Goal: Complete application form: Complete application form

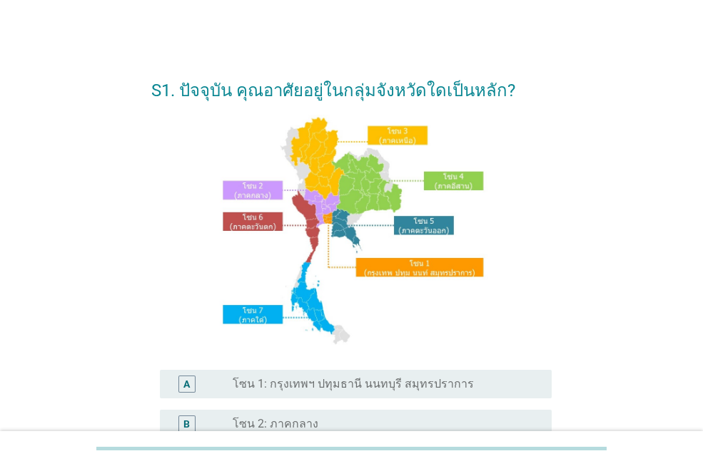
scroll to position [356, 0]
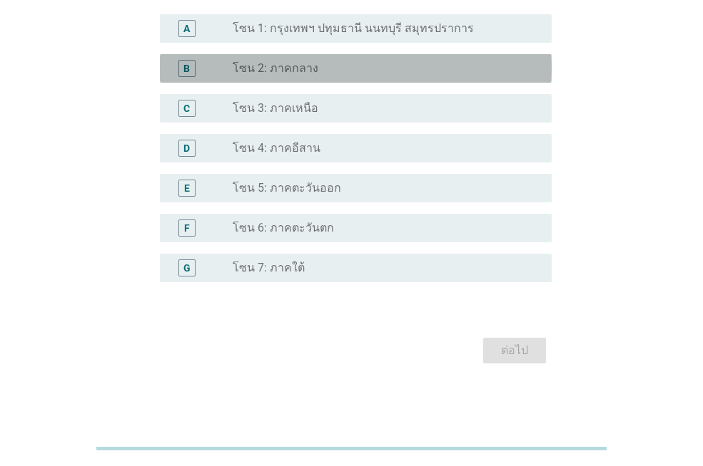
click at [272, 76] on div "radio_button_unchecked โซน 2: ภาคกลาง" at bounding box center [386, 68] width 307 height 17
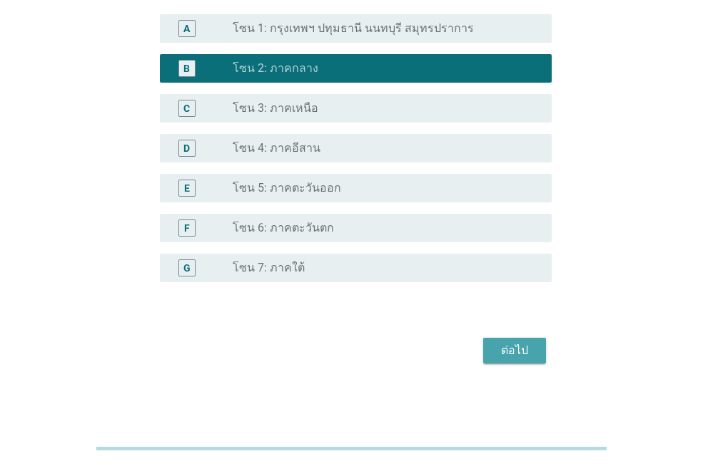
click at [492, 344] on button "ต่อไป" at bounding box center [514, 351] width 63 height 26
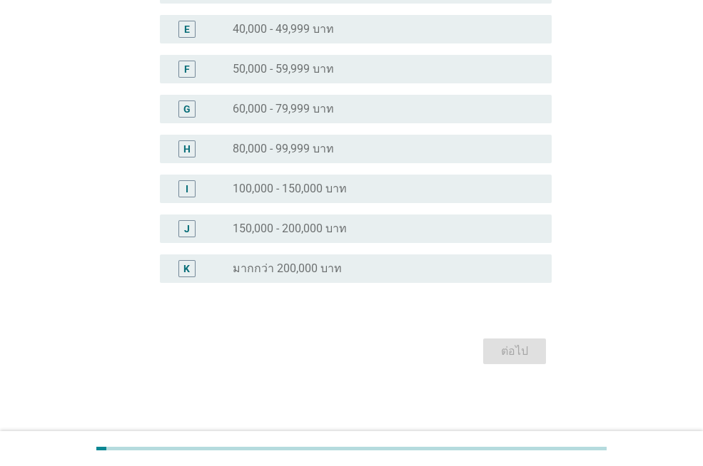
scroll to position [0, 0]
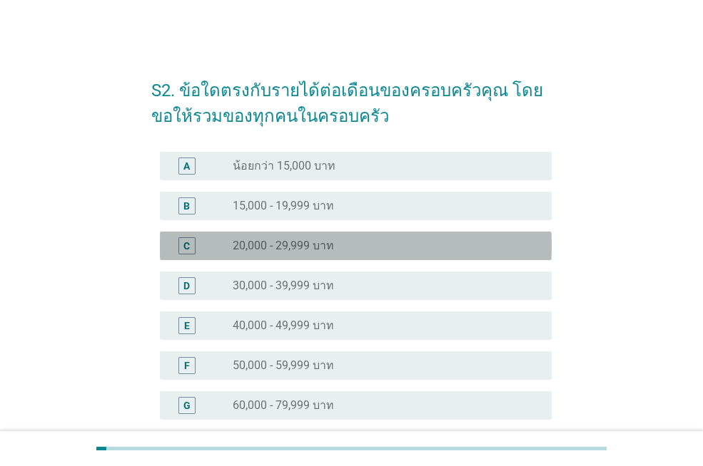
click at [272, 233] on div "C radio_button_unchecked 20,000 - 29,999 บาท" at bounding box center [356, 246] width 392 height 29
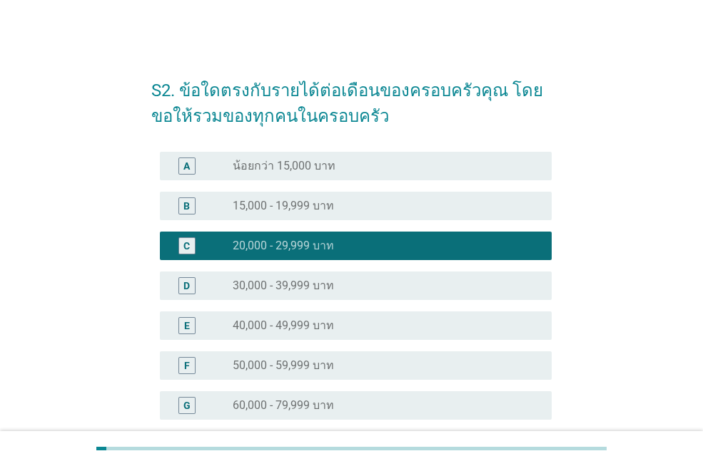
scroll to position [297, 0]
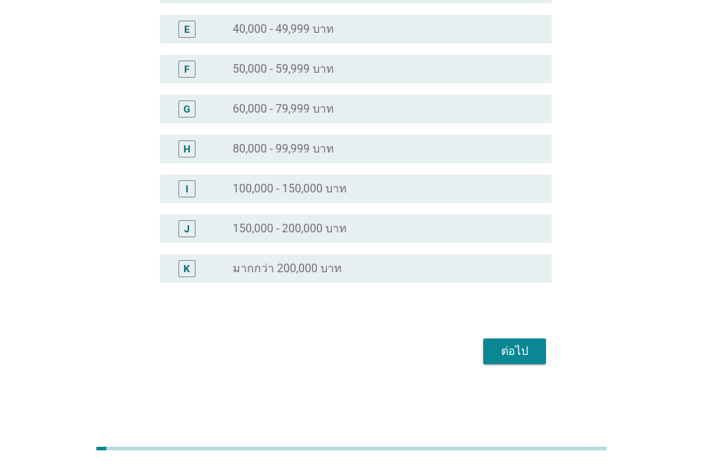
click at [504, 351] on div "ต่อไป" at bounding box center [514, 351] width 40 height 17
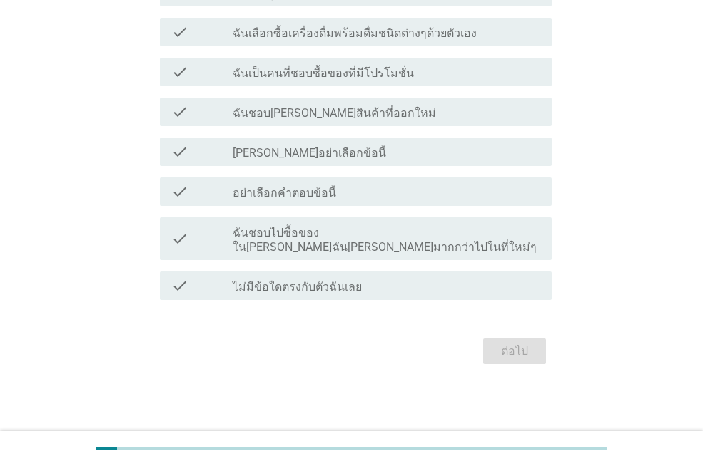
scroll to position [0, 0]
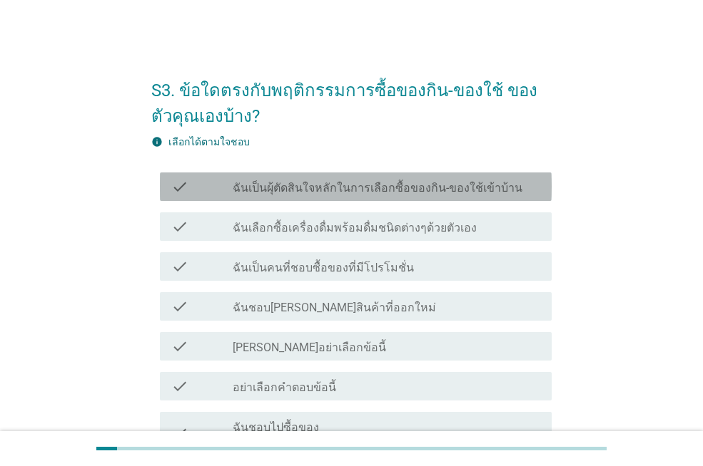
click at [266, 195] on label "ฉันเป็นผุ้ตัดสินใจหลักในการเลือกซื้อของกิน-ของใช้เข้าบ้าน" at bounding box center [378, 188] width 290 height 14
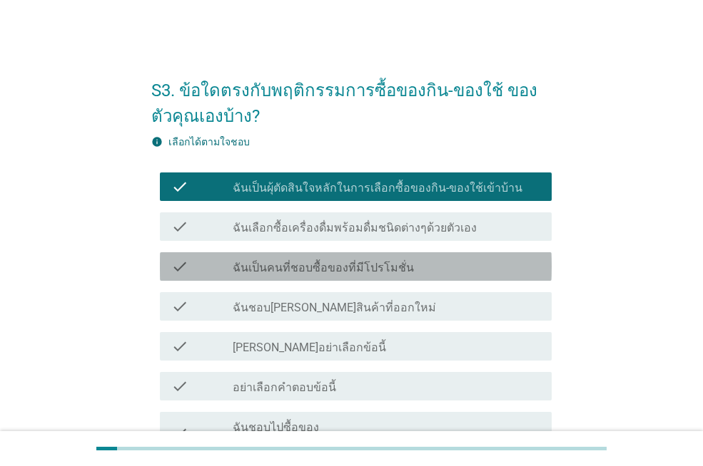
click at [260, 269] on label "ฉันเป็นคนที่ชอบซื้อของที่มีโปรโมชั่น" at bounding box center [323, 268] width 181 height 14
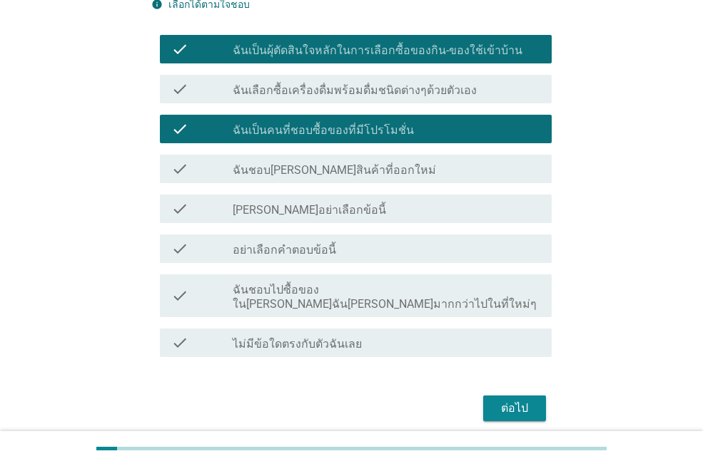
scroll to position [141, 0]
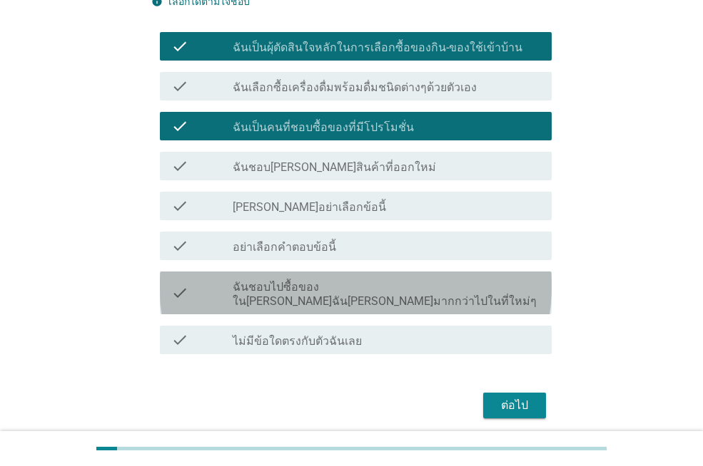
click at [457, 282] on label "ฉันชอบไปซื้อของใน[PERSON_NAME]ฉัน[PERSON_NAME]มากกว่าไปในที่ใหม่ๆ" at bounding box center [386, 294] width 307 height 29
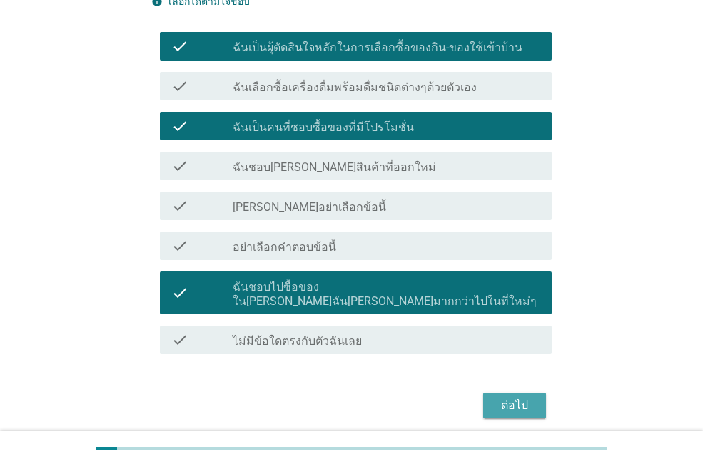
click at [519, 397] on div "ต่อไป" at bounding box center [514, 405] width 40 height 17
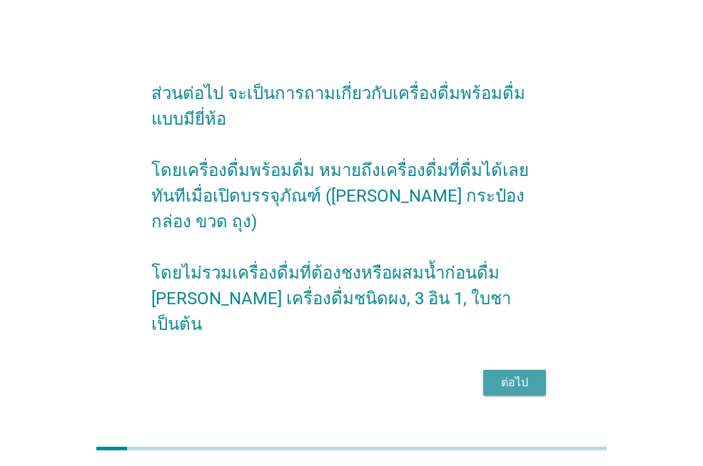
click at [494, 374] on div "ต่อไป" at bounding box center [514, 382] width 40 height 17
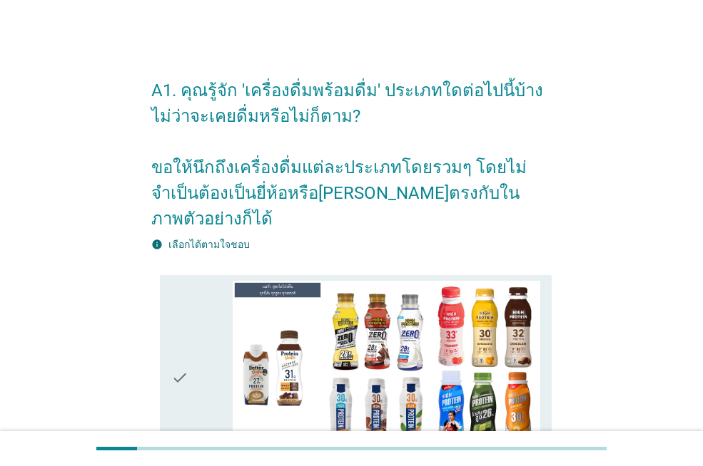
scroll to position [408, 0]
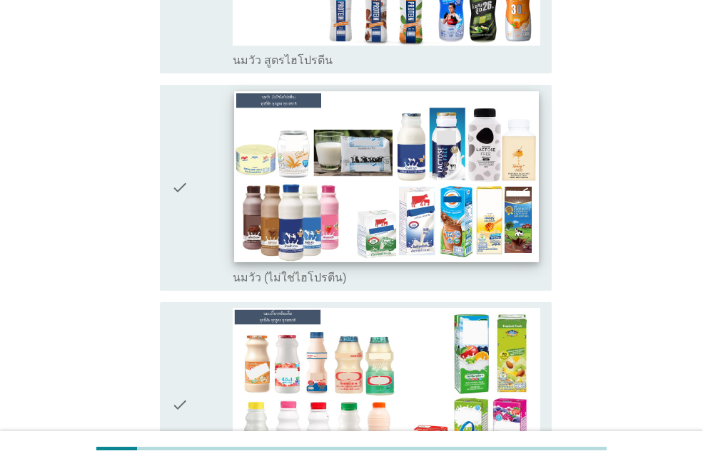
click at [243, 190] on img at bounding box center [386, 176] width 304 height 171
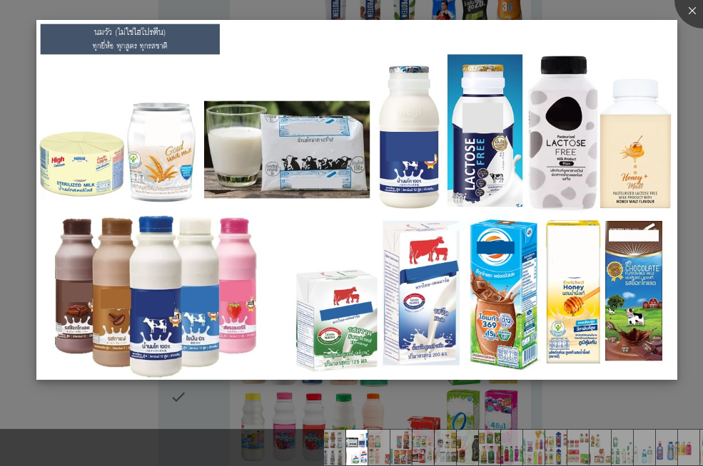
click at [581, 413] on div "79326c96-c621-4f7c-a061-f6b12b25e480-Cow-Milk-regular.jpg (1280 × 720)" at bounding box center [351, 233] width 703 height 466
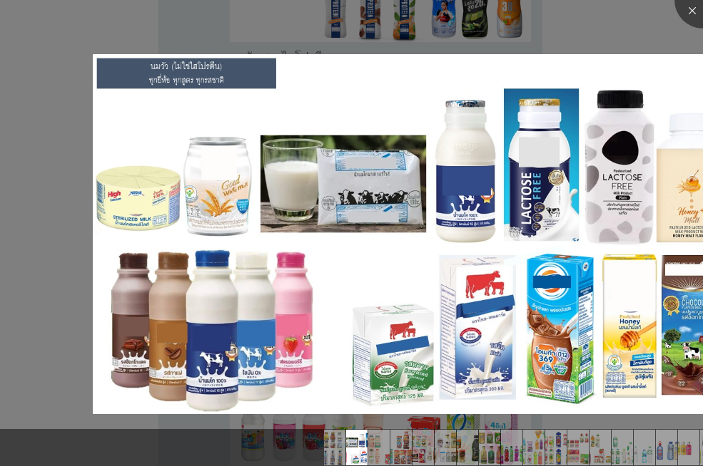
click at [418, 28] on div at bounding box center [351, 233] width 703 height 466
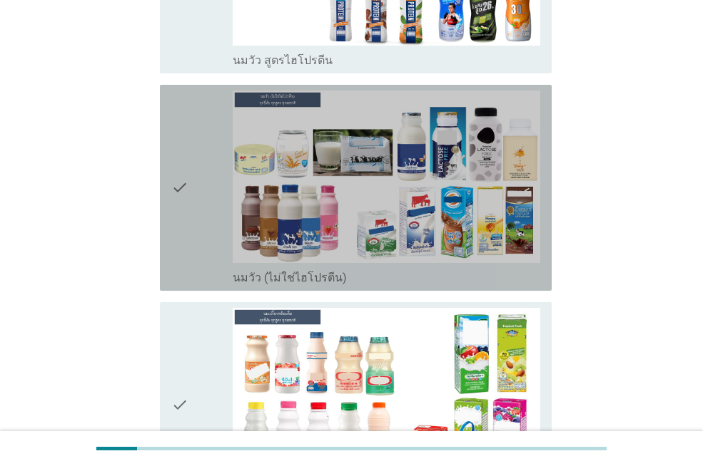
click at [178, 160] on icon "check" at bounding box center [179, 188] width 17 height 195
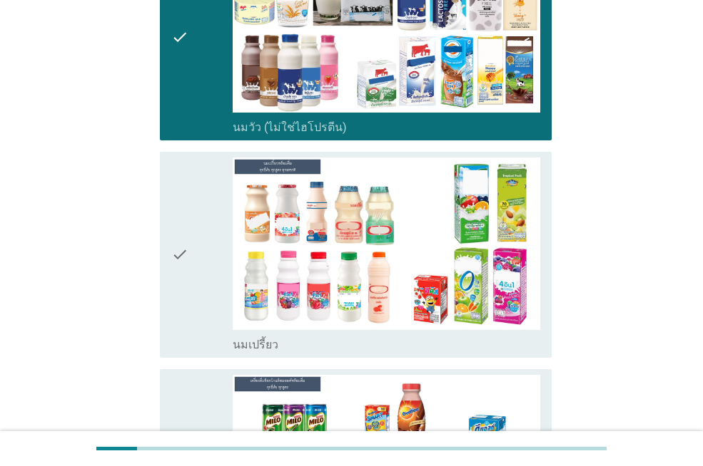
scroll to position [659, 0]
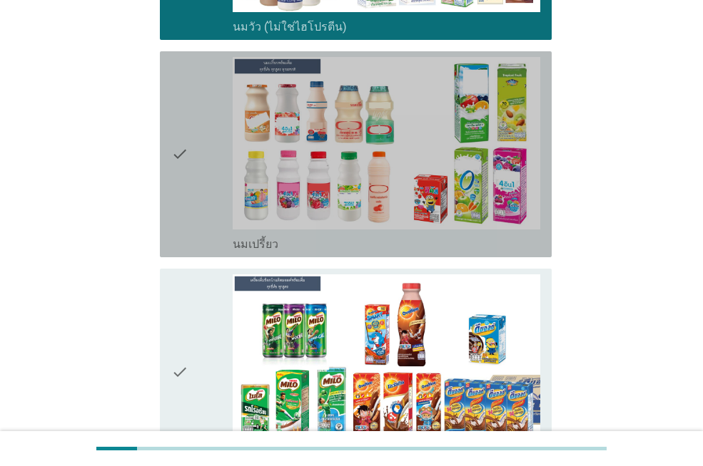
click at [178, 131] on icon "check" at bounding box center [179, 154] width 17 height 195
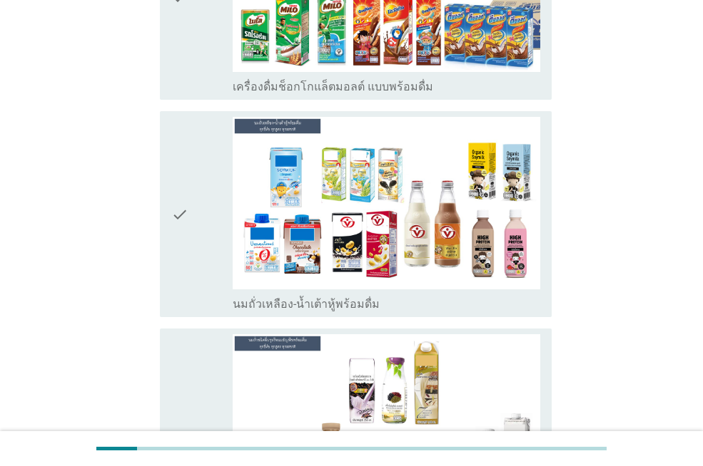
scroll to position [1044, 0]
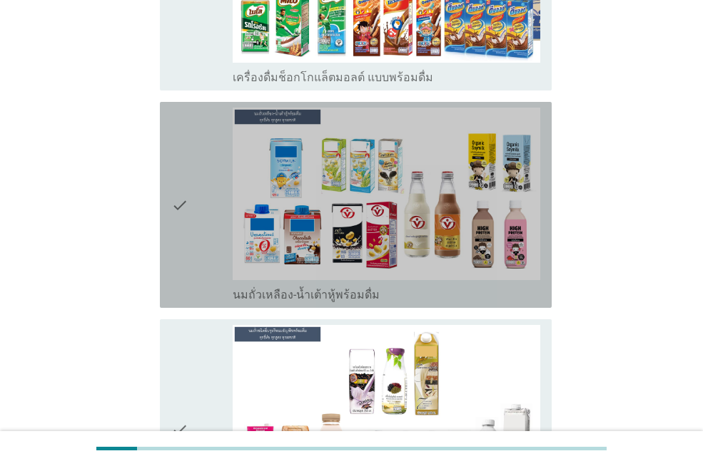
click at [178, 182] on icon "check" at bounding box center [179, 205] width 17 height 195
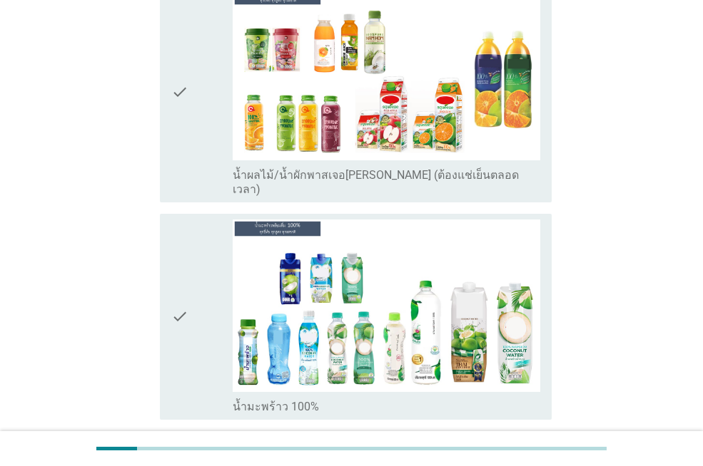
scroll to position [3176, 0]
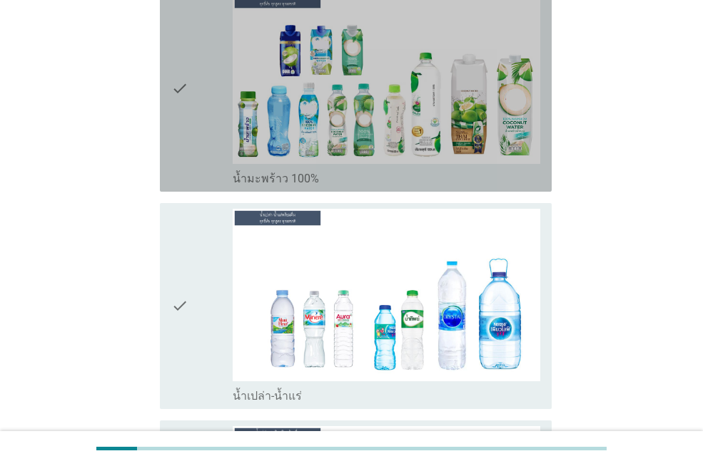
click at [181, 29] on icon "check" at bounding box center [179, 88] width 17 height 195
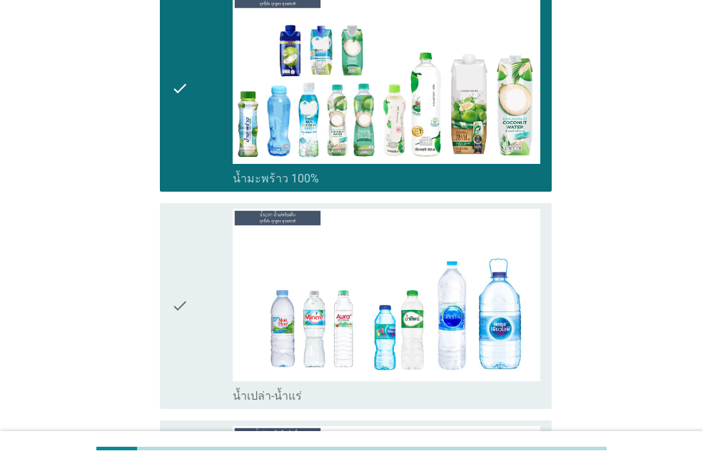
click at [190, 274] on div "check" at bounding box center [201, 306] width 61 height 195
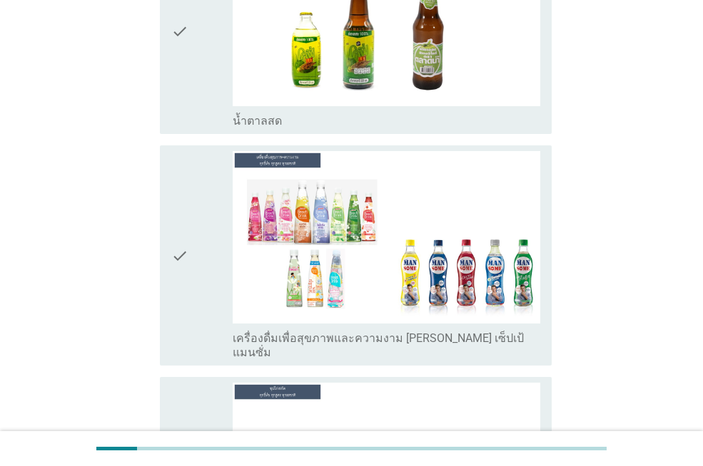
scroll to position [5001, 0]
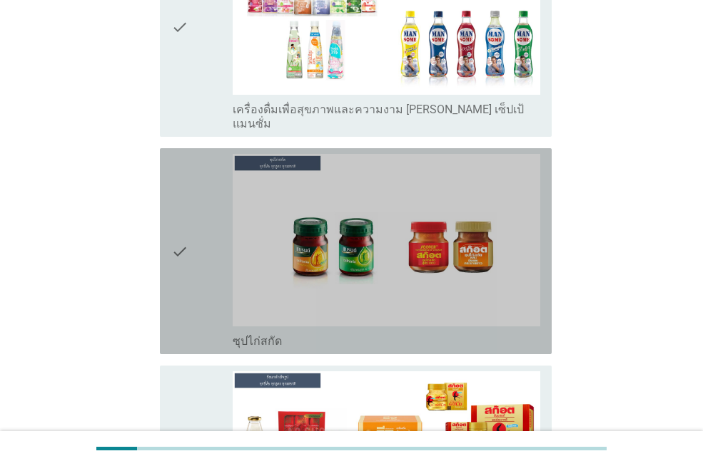
click at [184, 173] on icon "check" at bounding box center [179, 251] width 17 height 195
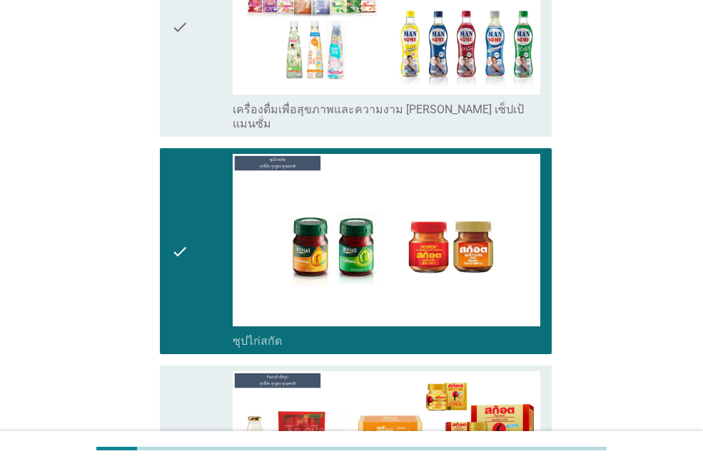
scroll to position [5191, 0]
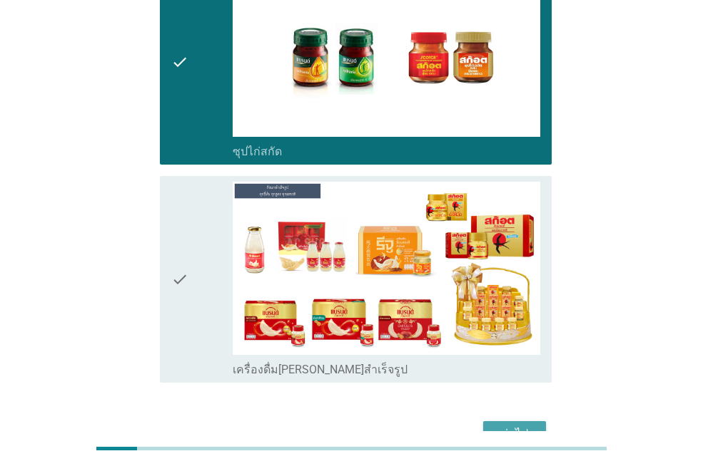
click at [528, 426] on div "ต่อไป" at bounding box center [514, 434] width 40 height 17
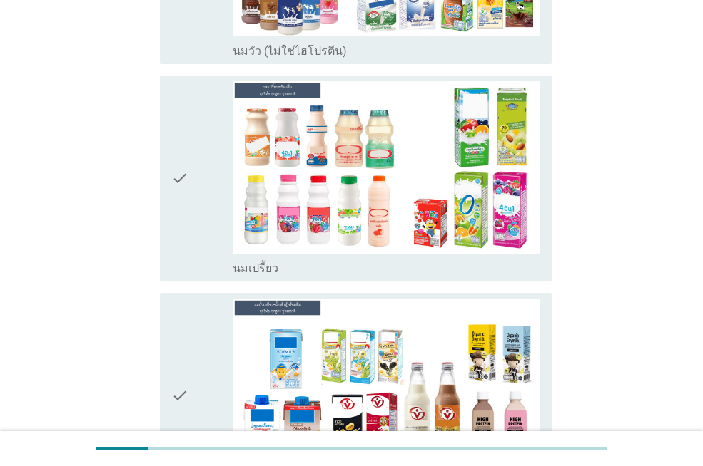
scroll to position [296, 0]
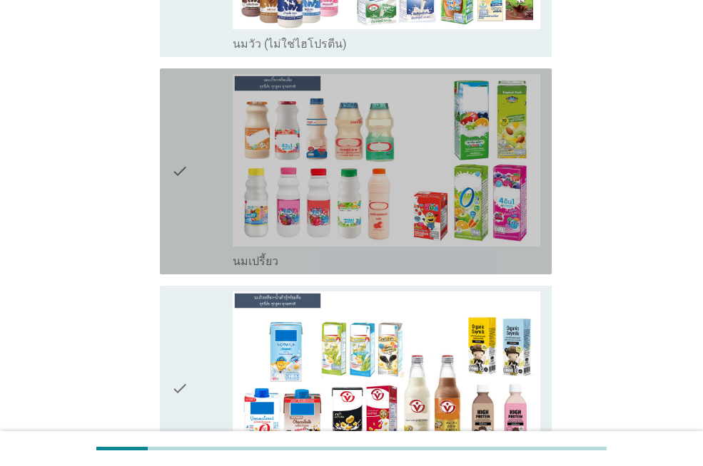
click at [167, 168] on div "check check_box_outline_blank นมเปรี้ยว" at bounding box center [356, 171] width 392 height 206
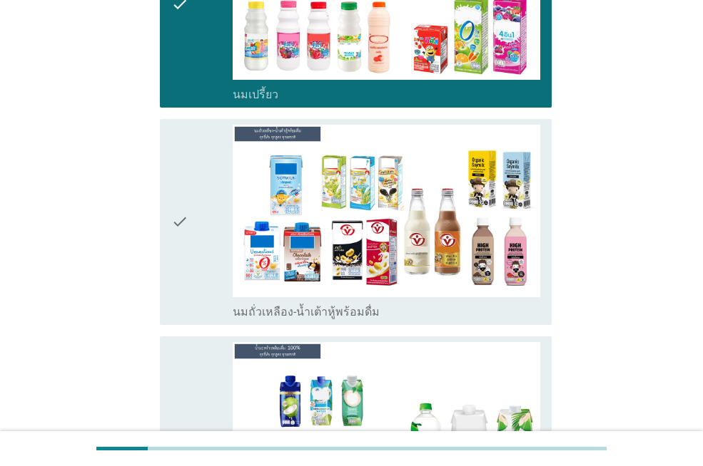
scroll to position [465, 0]
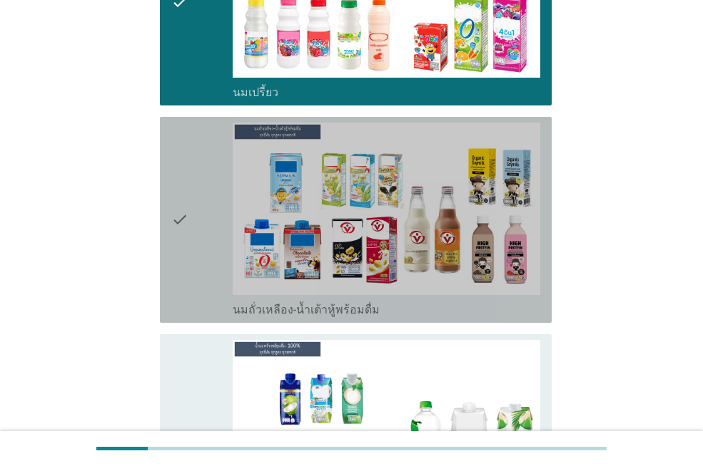
click at [175, 226] on icon "check" at bounding box center [179, 220] width 17 height 195
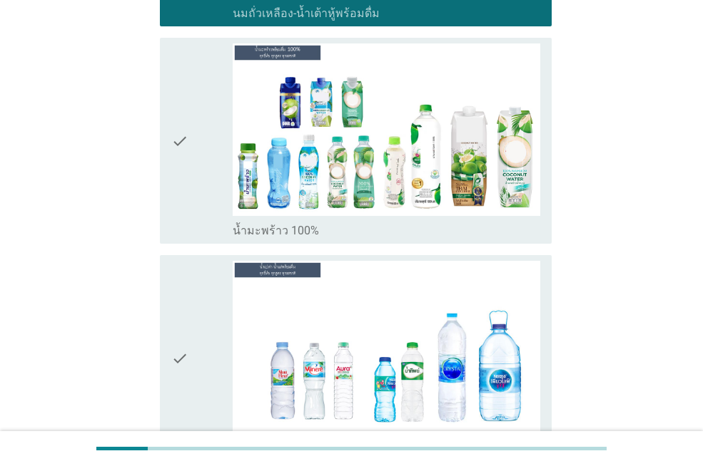
scroll to position [770, 0]
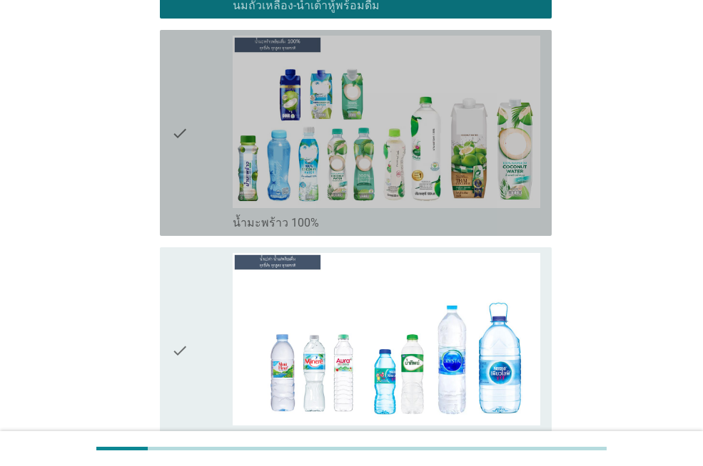
click at [171, 129] on icon "check" at bounding box center [179, 133] width 17 height 195
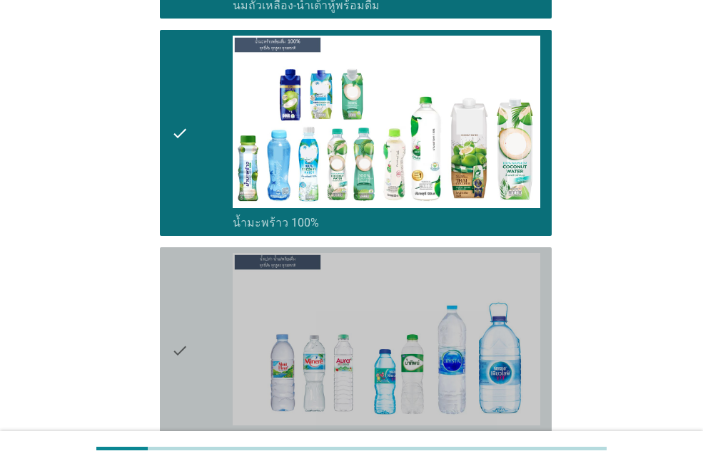
click at [180, 355] on icon "check" at bounding box center [179, 350] width 17 height 195
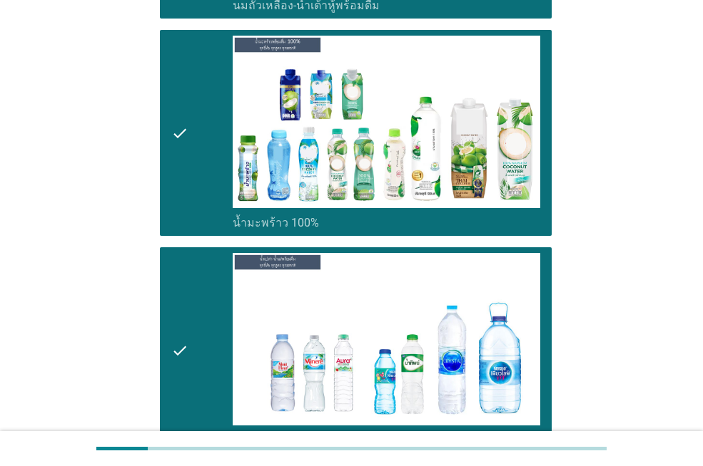
scroll to position [1016, 0]
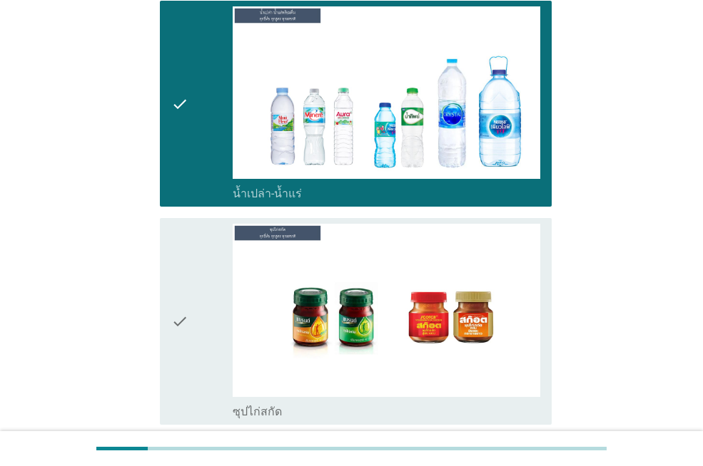
drag, startPoint x: 700, startPoint y: 369, endPoint x: 708, endPoint y: 357, distance: 13.5
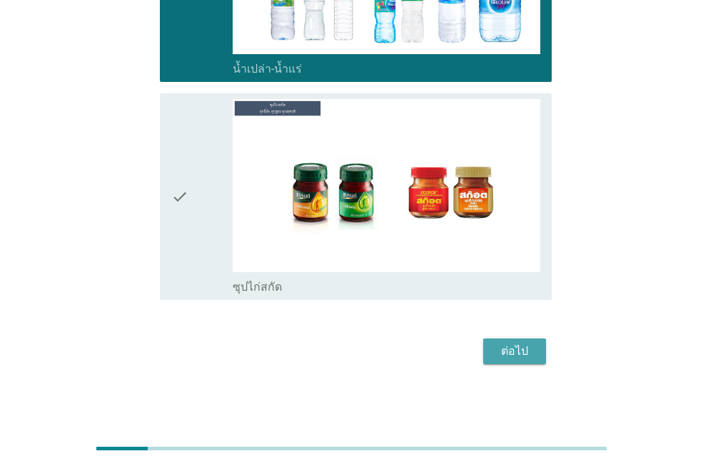
click at [513, 359] on div "ต่อไป" at bounding box center [514, 351] width 40 height 17
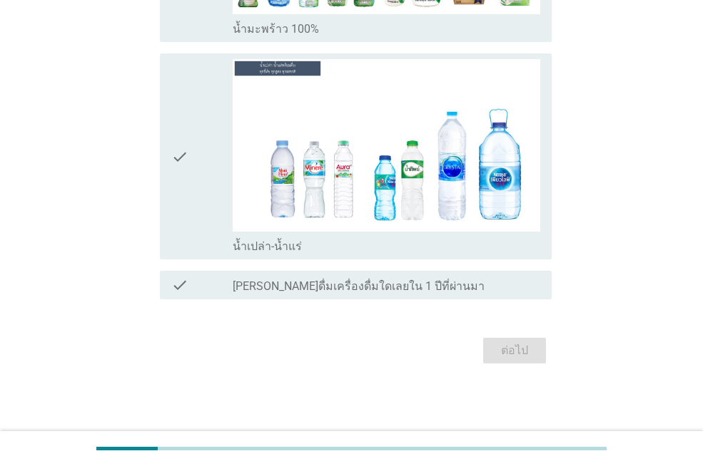
scroll to position [0, 0]
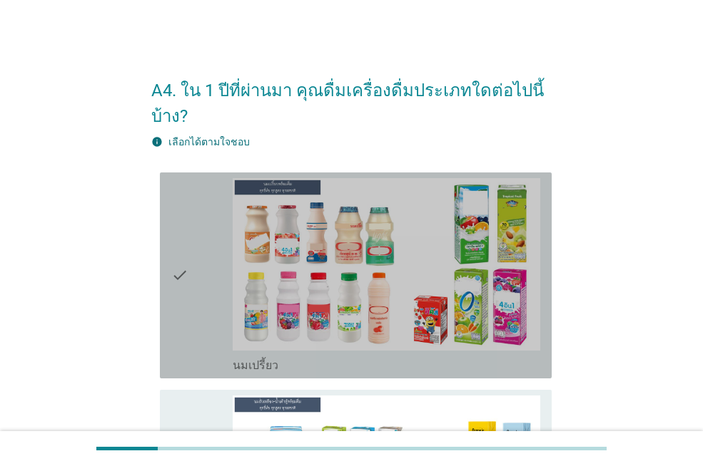
click at [183, 275] on icon "check" at bounding box center [179, 275] width 17 height 195
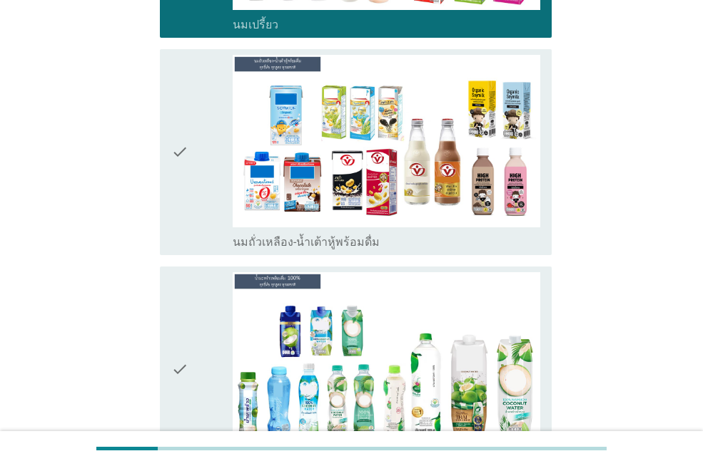
scroll to position [349, 0]
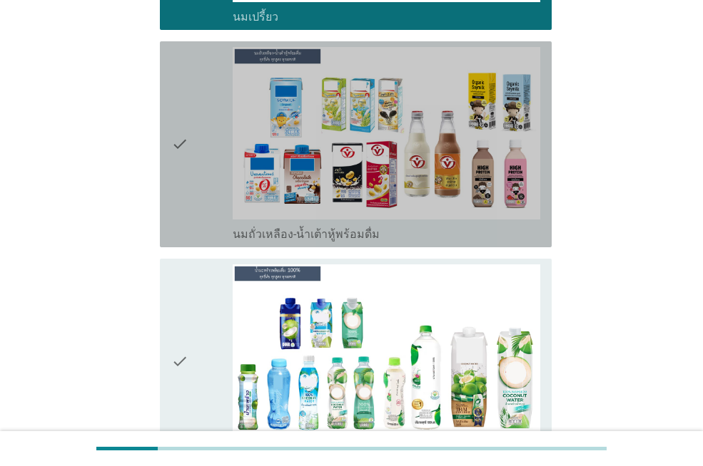
click at [176, 149] on icon "check" at bounding box center [179, 144] width 17 height 195
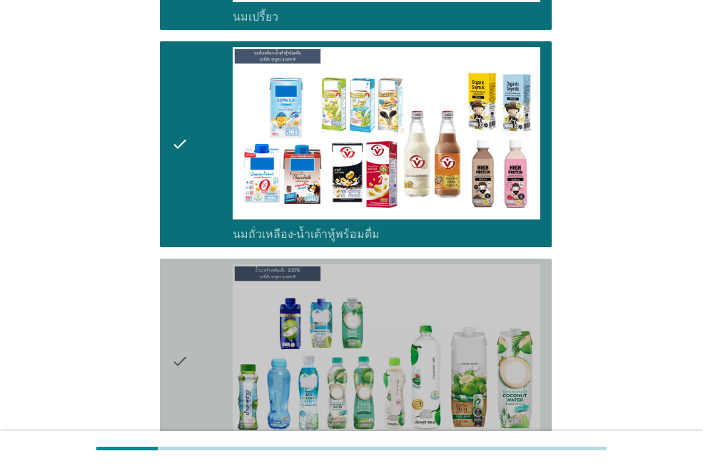
click at [168, 350] on div "check check_box น้ำมะพร้าว 100%" at bounding box center [356, 362] width 392 height 206
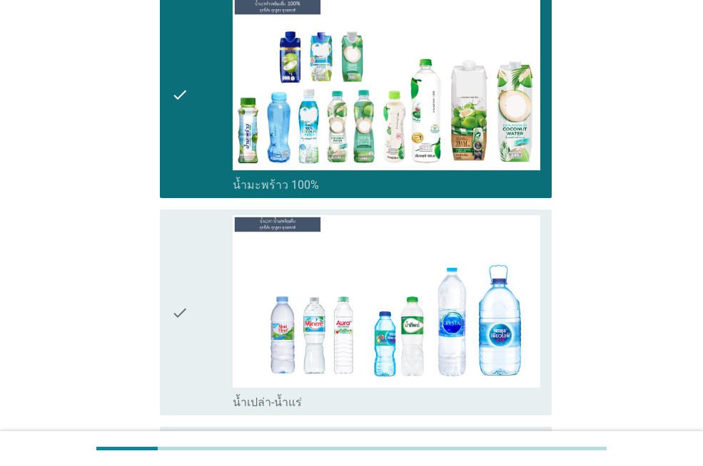
scroll to position [661, 0]
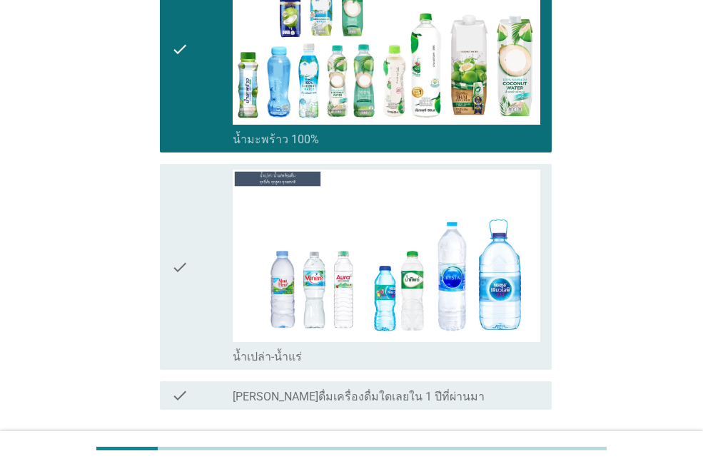
click at [165, 273] on div "check check_box น้ำเปล่า-น้ำแร่" at bounding box center [356, 267] width 392 height 206
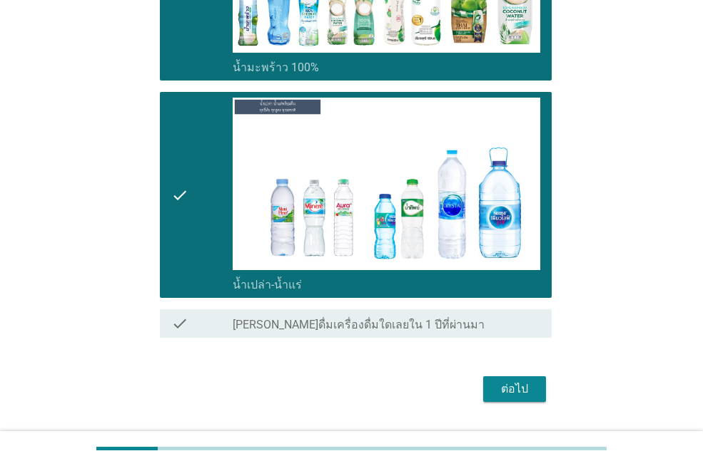
scroll to position [772, 0]
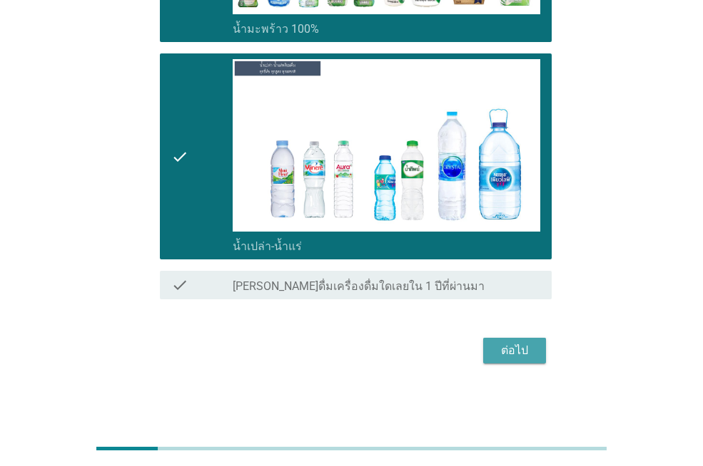
click at [511, 345] on div "ต่อไป" at bounding box center [514, 350] width 40 height 17
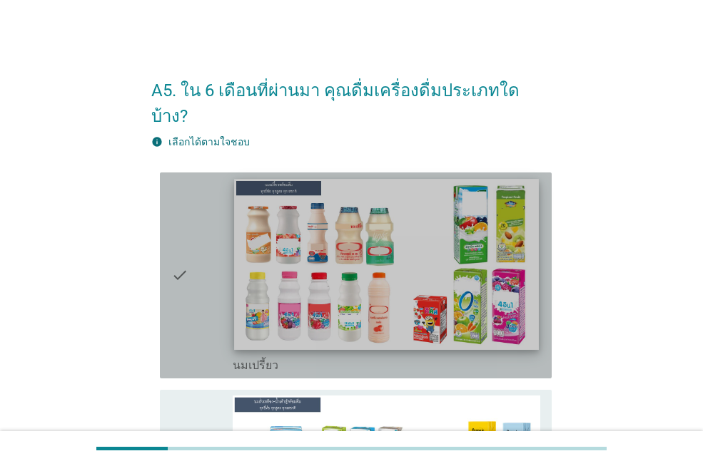
click at [299, 274] on img at bounding box center [386, 264] width 304 height 171
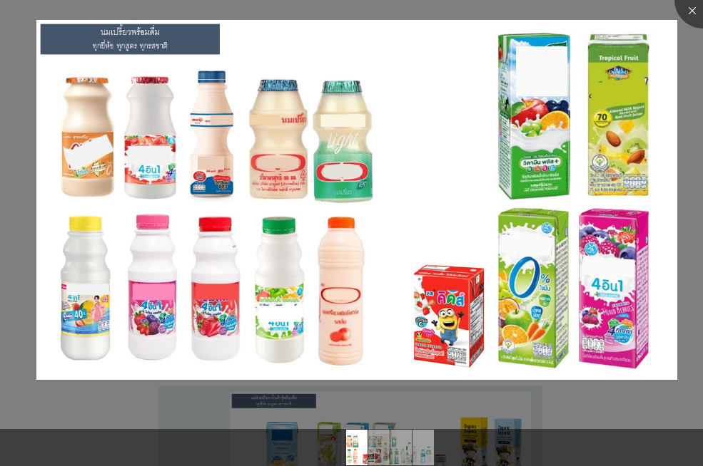
click at [112, 439] on div at bounding box center [351, 447] width 703 height 37
click at [143, 374] on img at bounding box center [356, 200] width 641 height 360
click at [144, 417] on div at bounding box center [351, 423] width 703 height 12
click at [683, 4] on div at bounding box center [702, -1] width 57 height 57
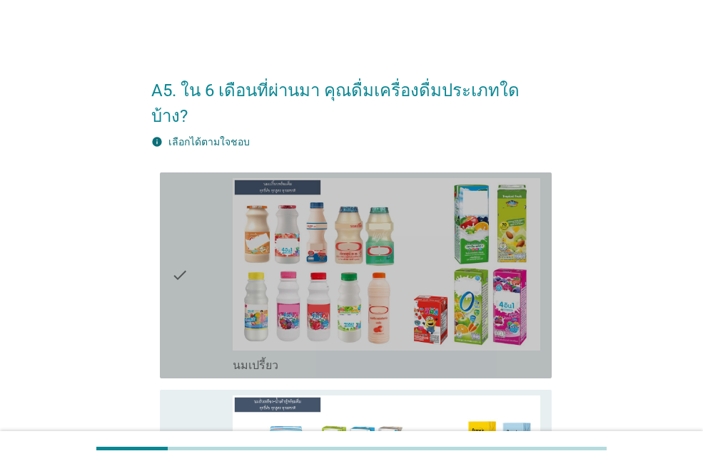
click at [172, 256] on icon "check" at bounding box center [179, 275] width 17 height 195
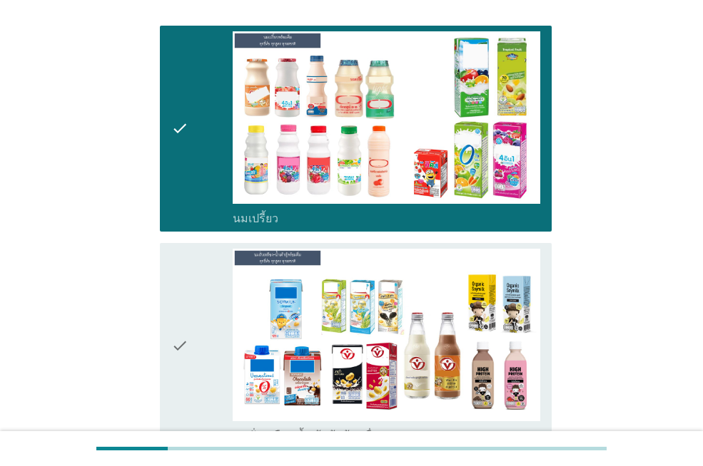
scroll to position [397, 0]
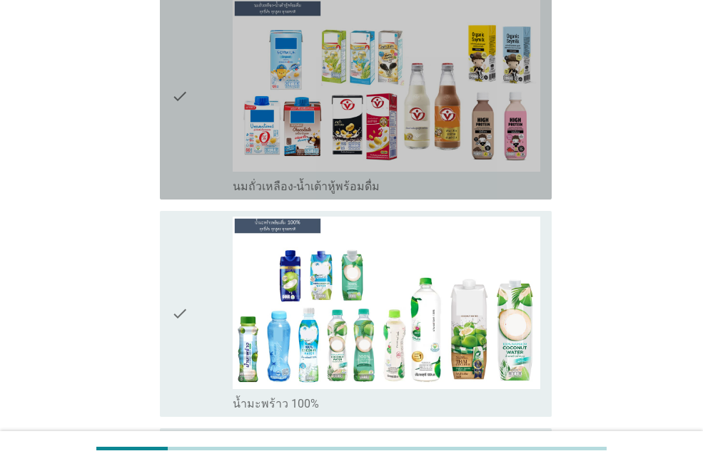
click at [175, 66] on icon "check" at bounding box center [179, 96] width 17 height 195
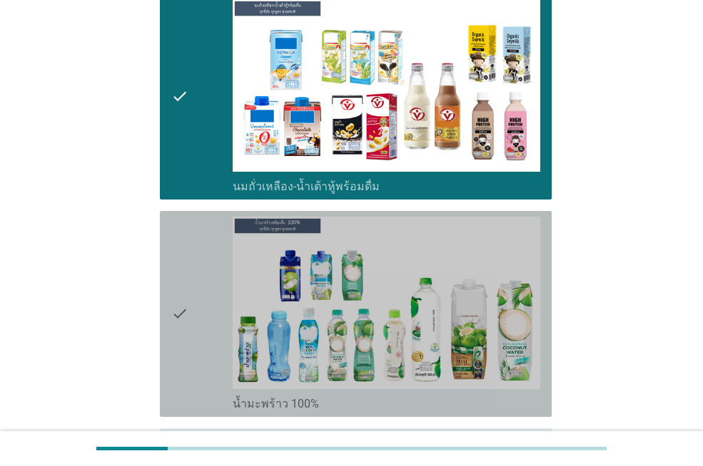
click at [178, 279] on icon "check" at bounding box center [179, 314] width 17 height 195
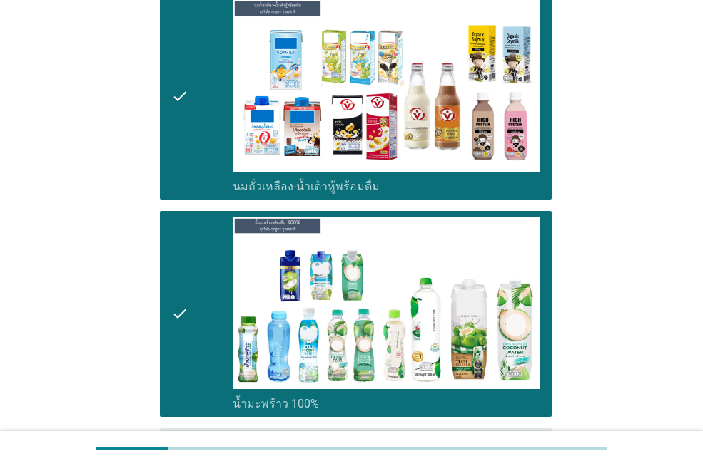
scroll to position [636, 0]
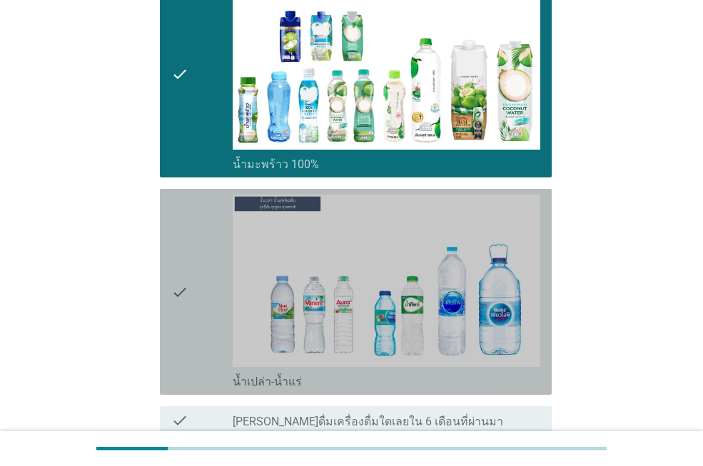
click at [175, 270] on icon "check" at bounding box center [179, 292] width 17 height 195
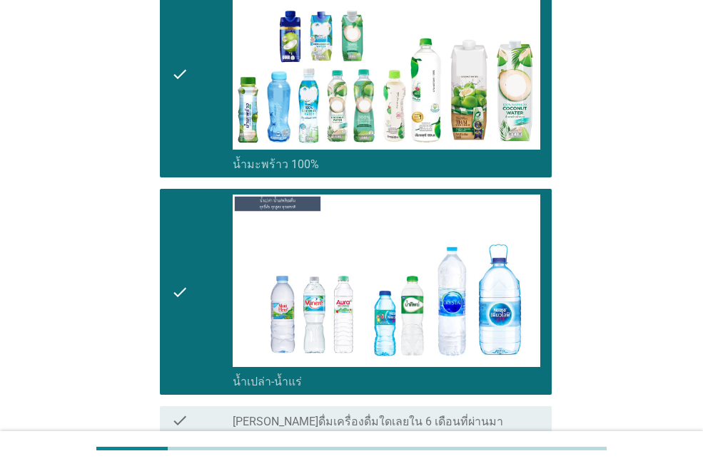
scroll to position [746, 0]
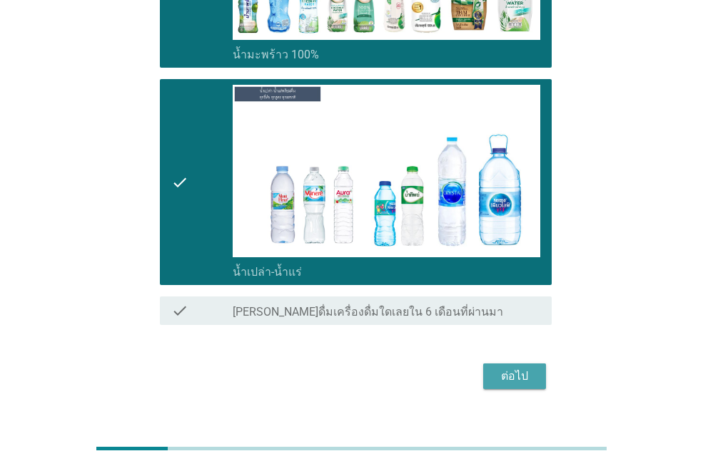
click at [489, 364] on button "ต่อไป" at bounding box center [514, 377] width 63 height 26
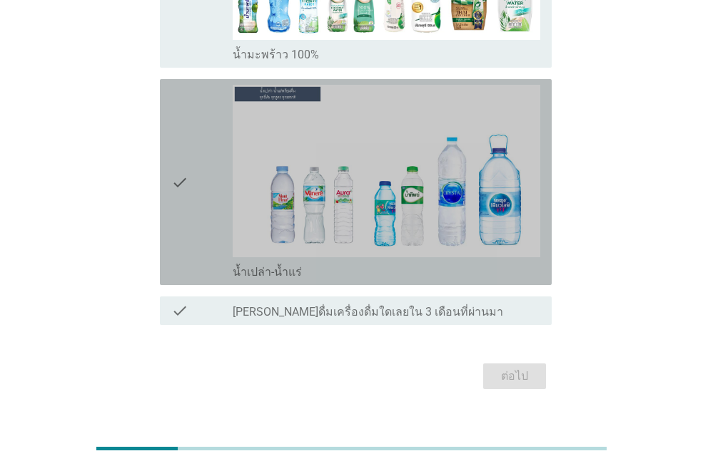
click at [163, 126] on div "check check_box น้ำเปล่า-น้ำแร่" at bounding box center [356, 182] width 392 height 206
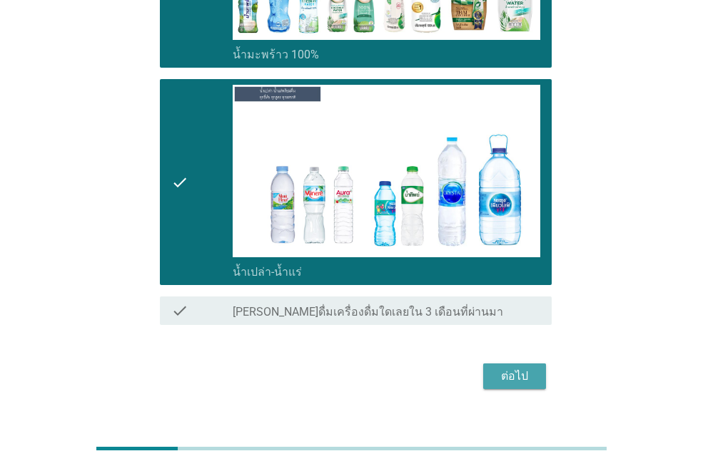
click at [522, 368] on div "ต่อไป" at bounding box center [514, 376] width 40 height 17
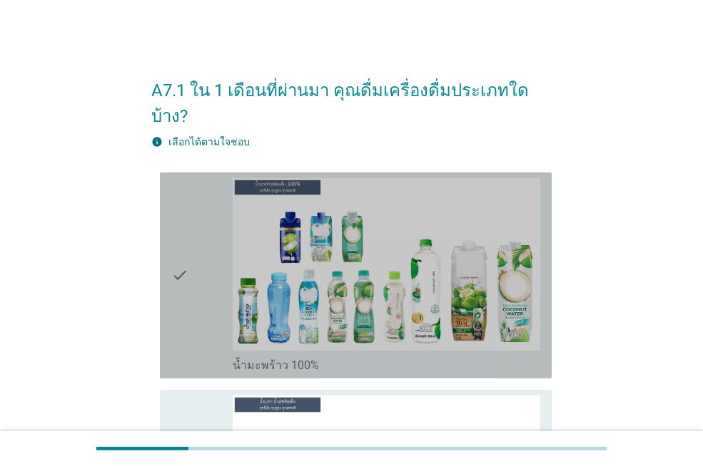
click at [167, 247] on div "check check_box น้ำมะพร้าว 100%" at bounding box center [356, 276] width 392 height 206
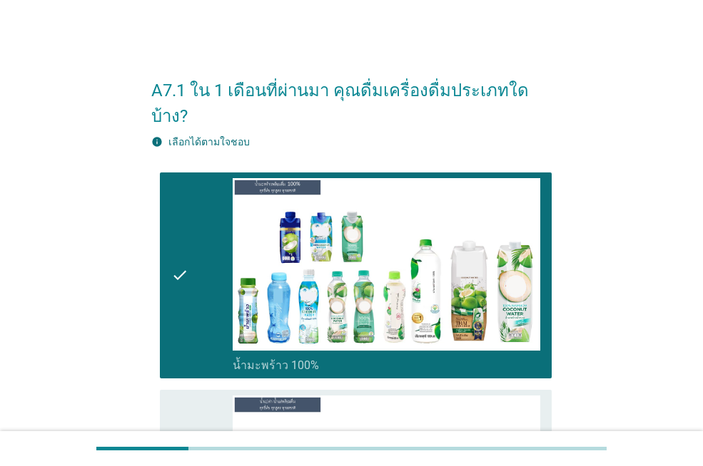
scroll to position [310, 0]
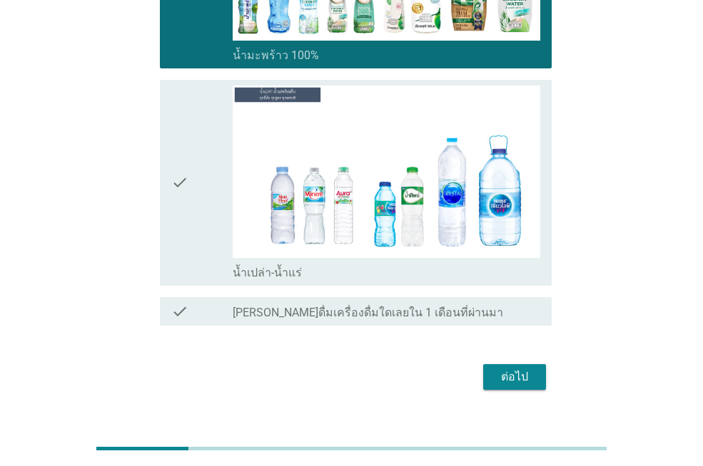
click at [153, 207] on div "check check_box น้ำเปล่า-น้ำแร่" at bounding box center [351, 183] width 400 height 218
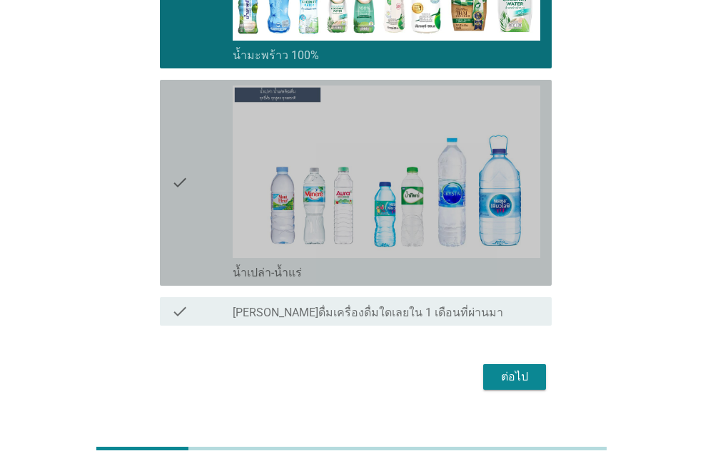
click at [170, 198] on div "check check_box น้ำเปล่า-น้ำแร่" at bounding box center [356, 183] width 392 height 206
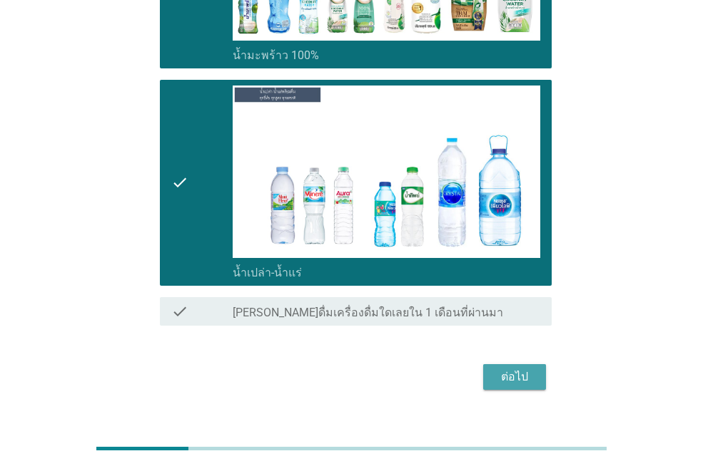
click at [492, 364] on button "ต่อไป" at bounding box center [514, 377] width 63 height 26
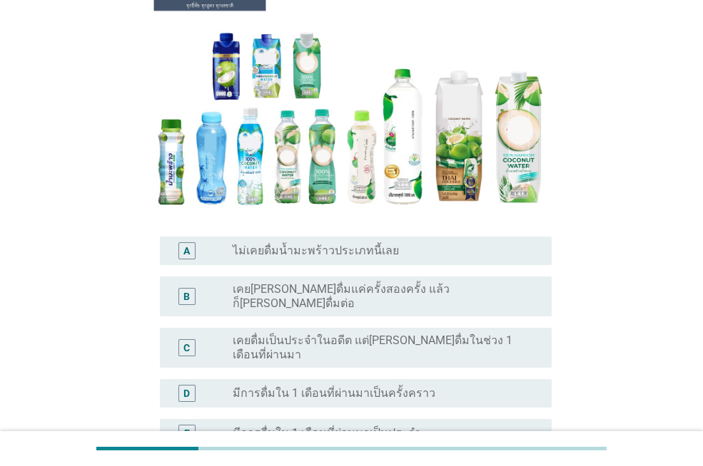
scroll to position [268, 0]
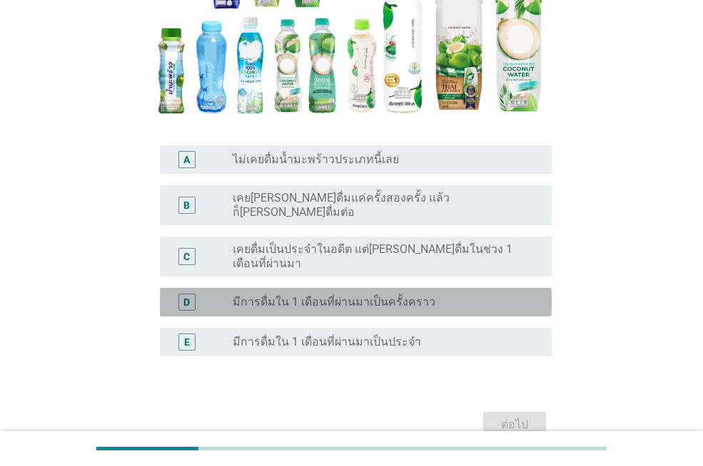
click at [197, 294] on div "D" at bounding box center [186, 302] width 31 height 17
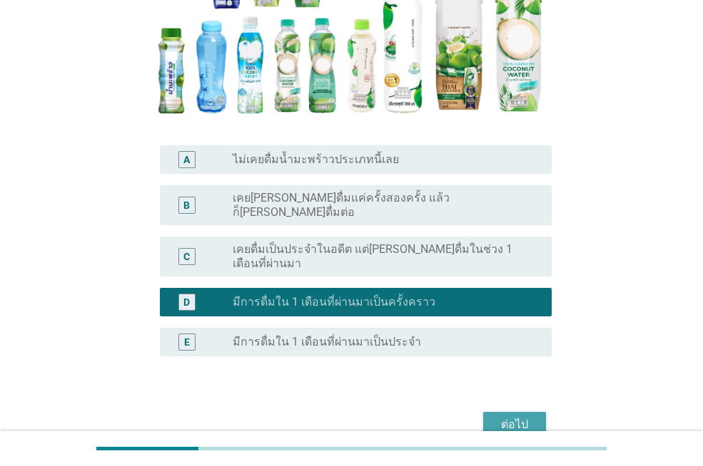
click at [502, 417] on div "ต่อไป" at bounding box center [514, 425] width 40 height 17
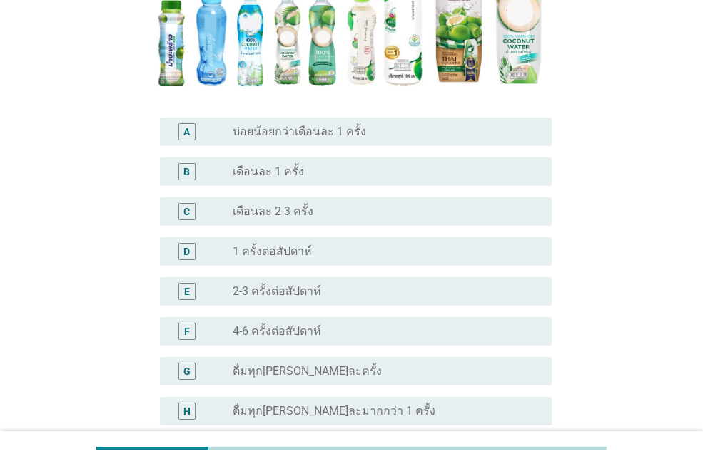
scroll to position [315, 0]
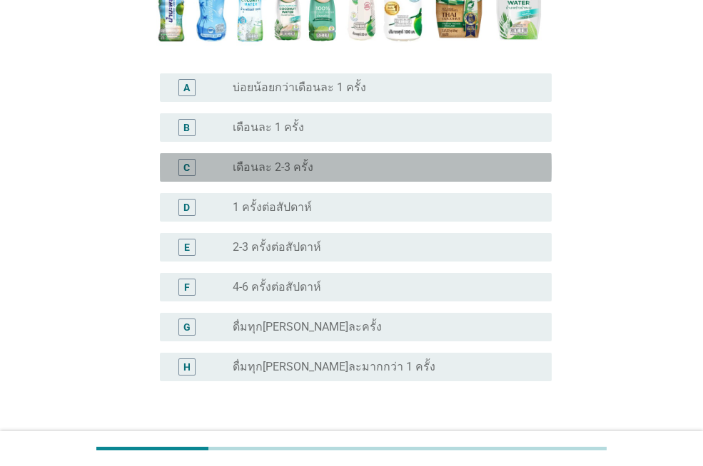
click at [258, 169] on label "เดือนละ 2-3 ครั้ง" at bounding box center [273, 167] width 81 height 14
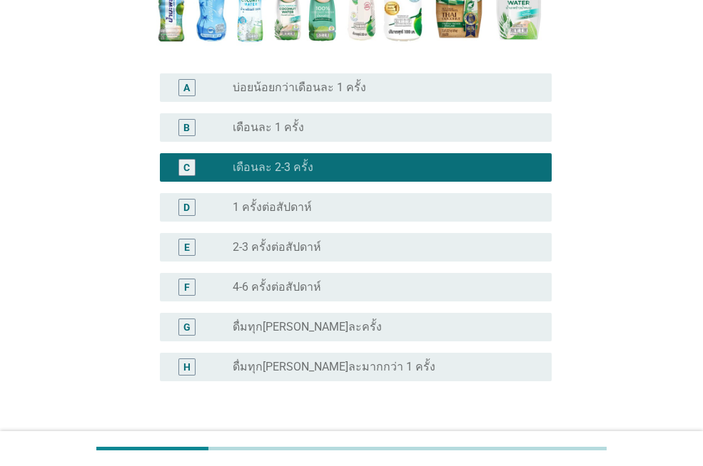
scroll to position [413, 0]
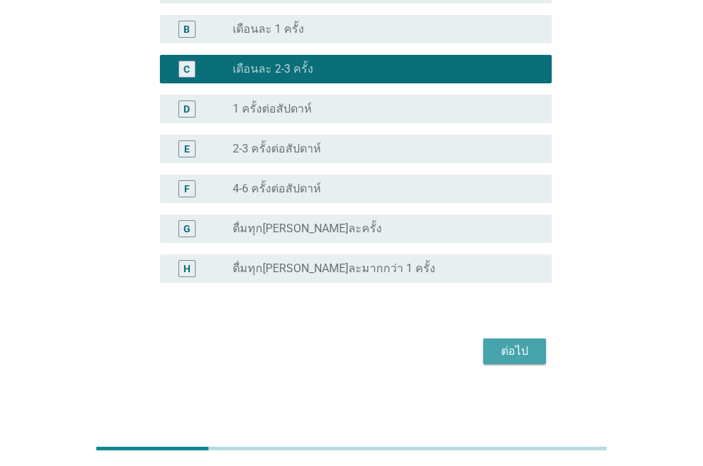
click at [487, 350] on button "ต่อไป" at bounding box center [514, 352] width 63 height 26
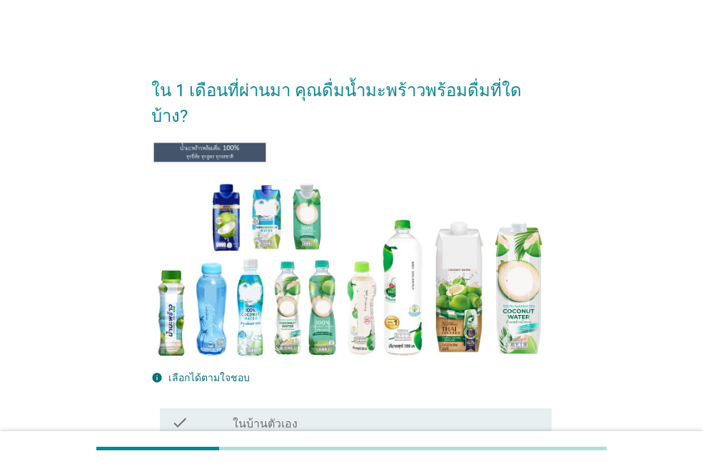
click at [371, 412] on div "check check_box_outline_blank ในบ้านตัวเอง" at bounding box center [351, 423] width 400 height 40
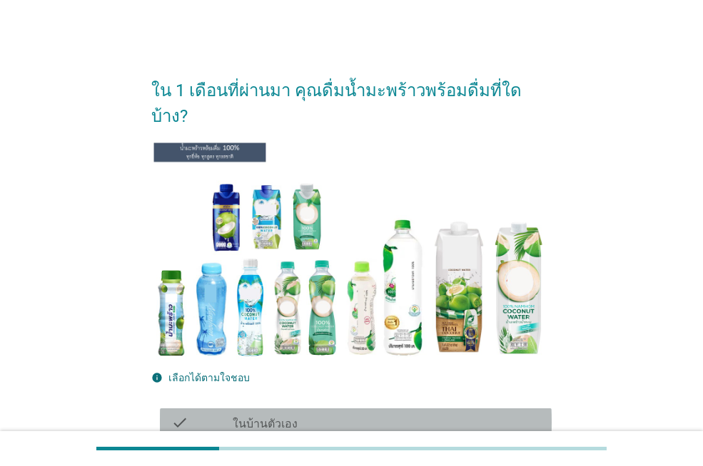
click at [407, 414] on div "check_box_outline_blank ในบ้านตัวเอง" at bounding box center [386, 422] width 307 height 17
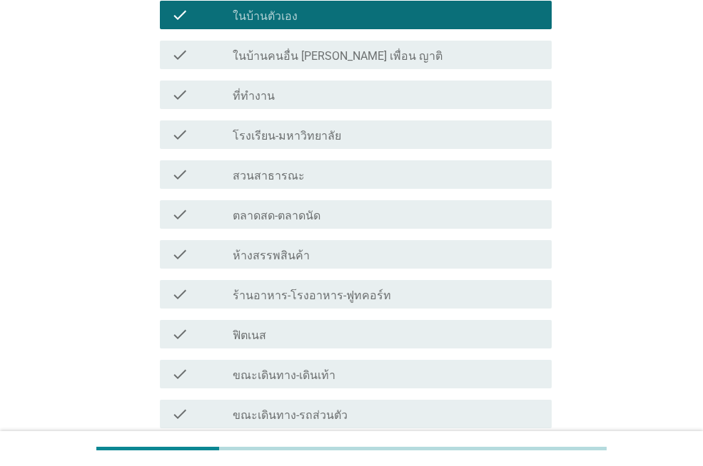
scroll to position [591, 0]
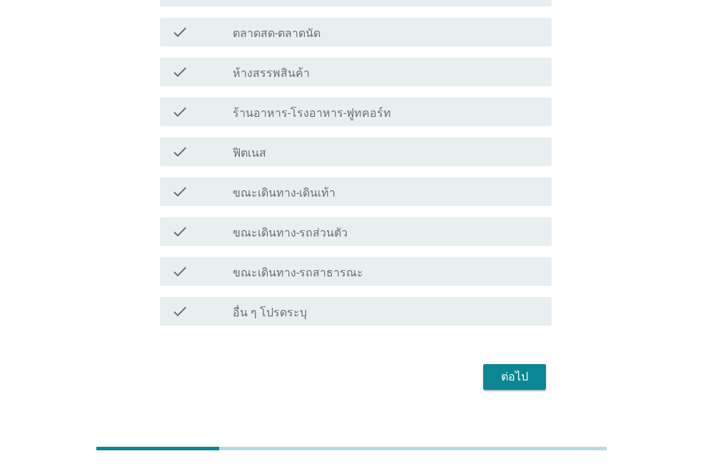
click at [503, 369] on div "ต่อไป" at bounding box center [514, 377] width 40 height 17
click at [503, 360] on div "ต่อไป" at bounding box center [351, 377] width 400 height 34
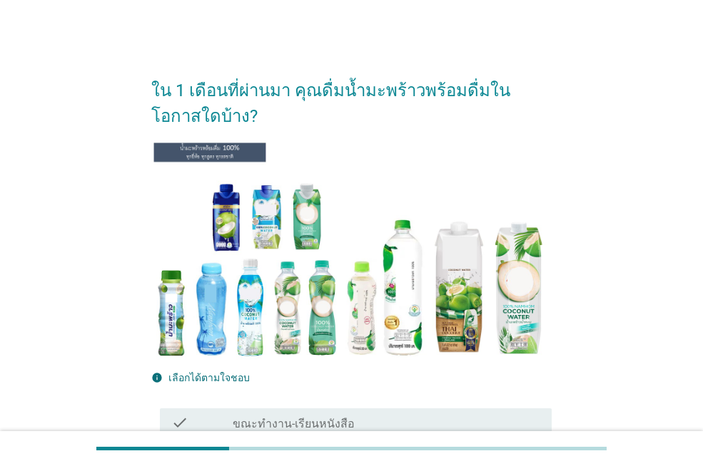
scroll to position [408, 0]
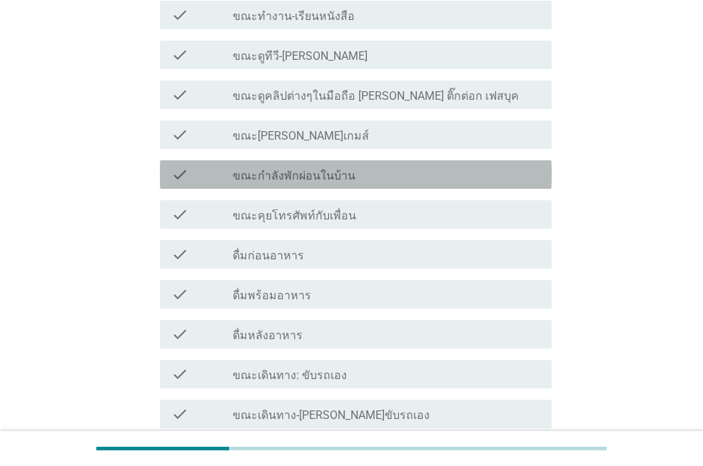
click at [282, 180] on label "ขณะกำลังพักผ่อนในบ้าน" at bounding box center [294, 176] width 123 height 14
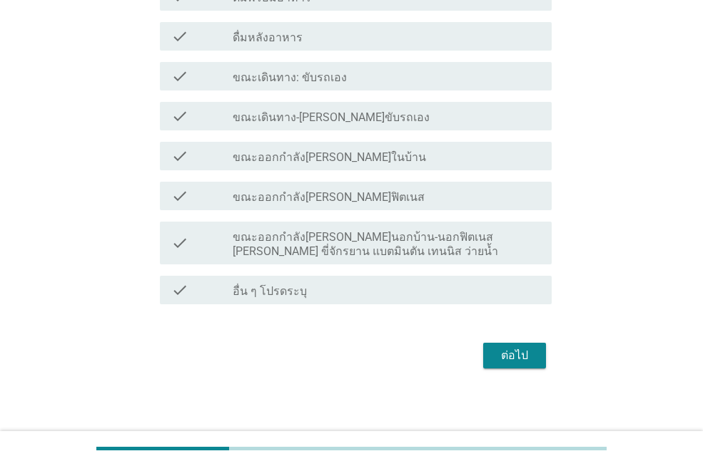
scroll to position [710, 0]
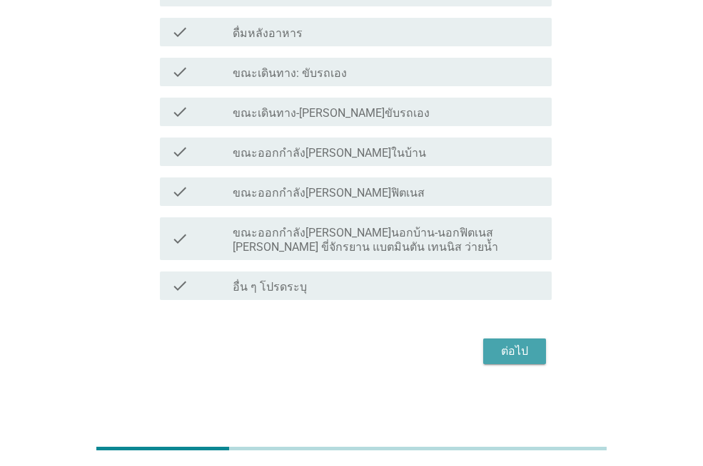
click at [496, 348] on div "ต่อไป" at bounding box center [514, 351] width 40 height 17
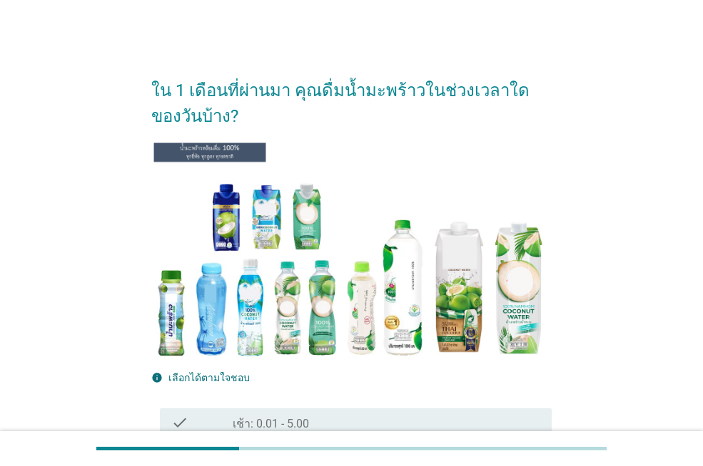
scroll to position [408, 0]
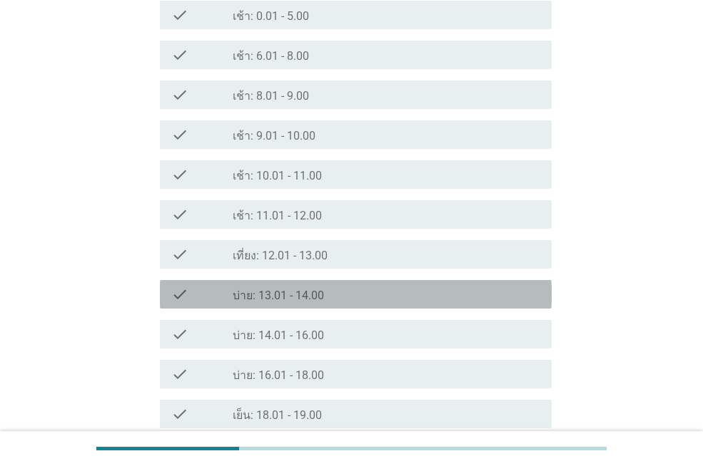
click at [274, 291] on label "บ่าย: 13.01 - 14.00" at bounding box center [278, 296] width 91 height 14
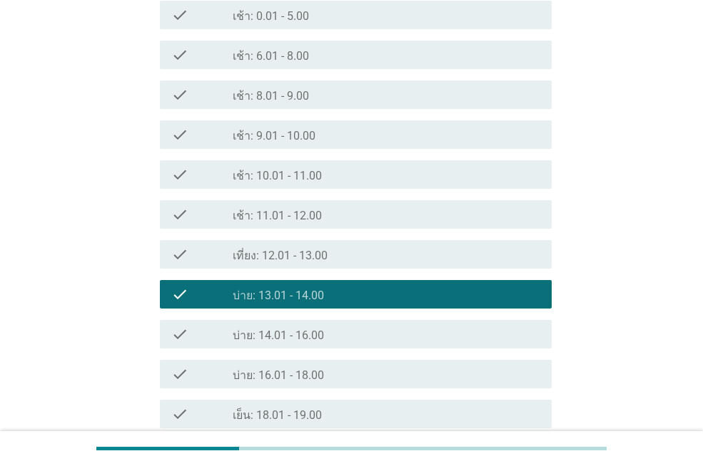
scroll to position [656, 0]
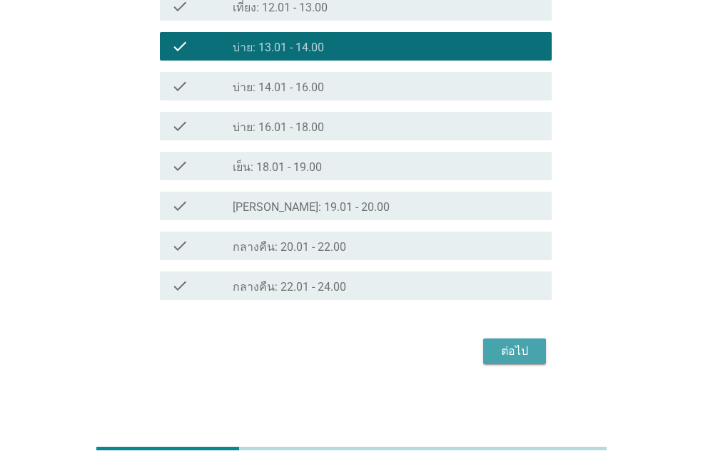
click at [496, 350] on div "ต่อไป" at bounding box center [514, 351] width 40 height 17
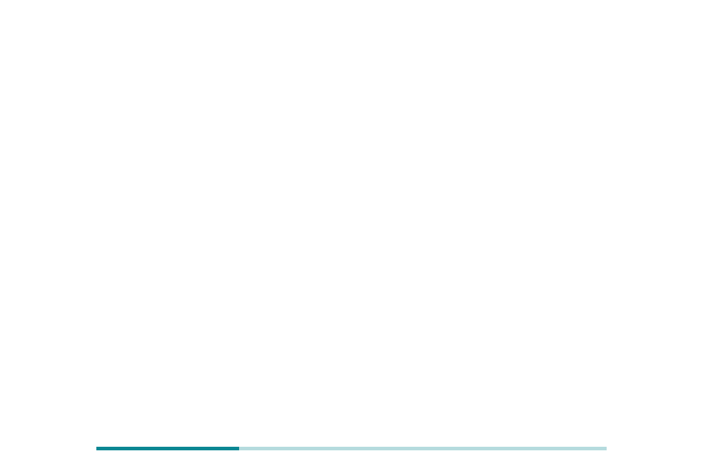
scroll to position [0, 0]
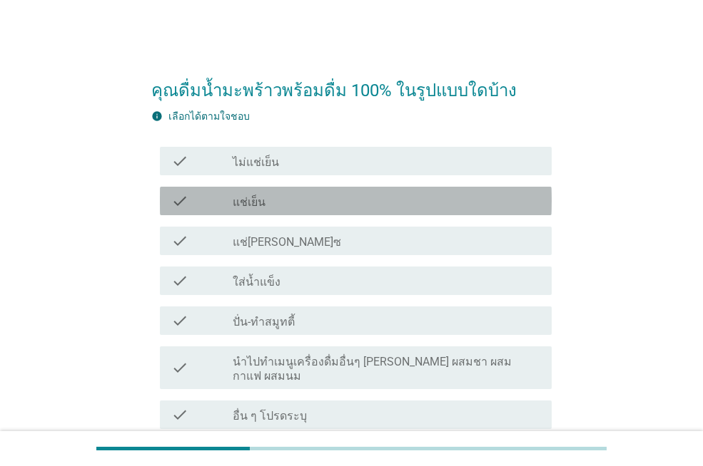
click at [272, 203] on div "check_box_outline_blank แช่เย็น" at bounding box center [386, 201] width 307 height 17
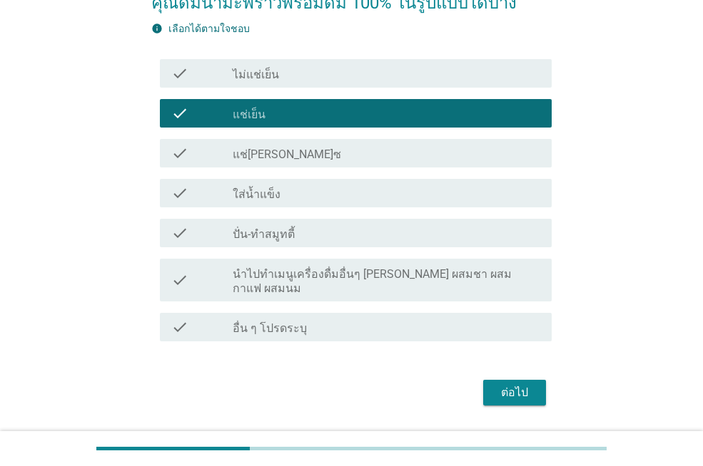
scroll to position [115, 0]
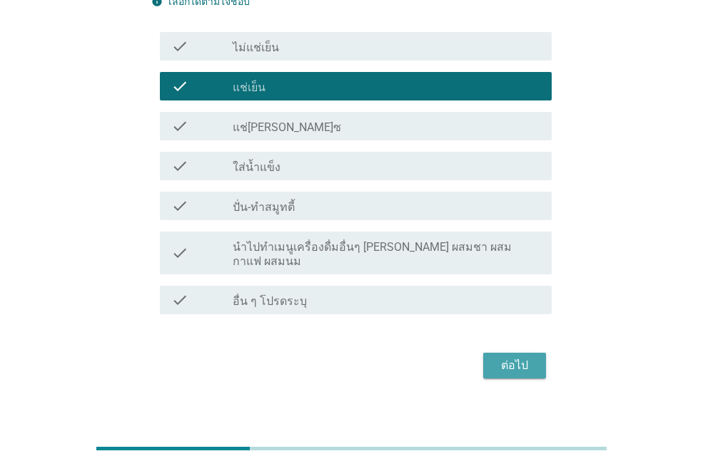
click at [491, 353] on button "ต่อไป" at bounding box center [514, 366] width 63 height 26
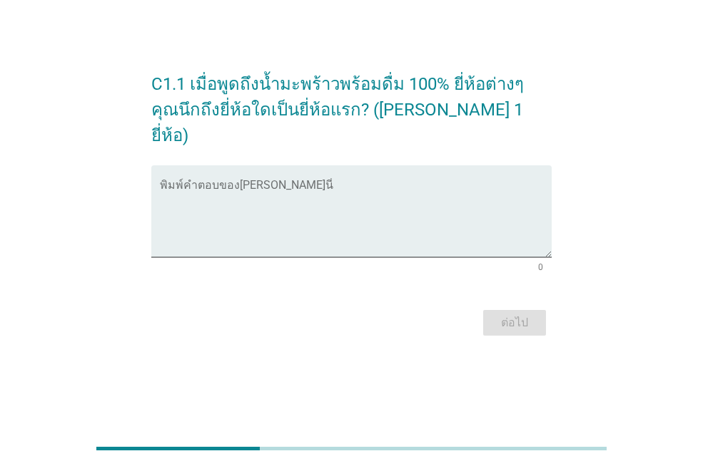
scroll to position [0, 0]
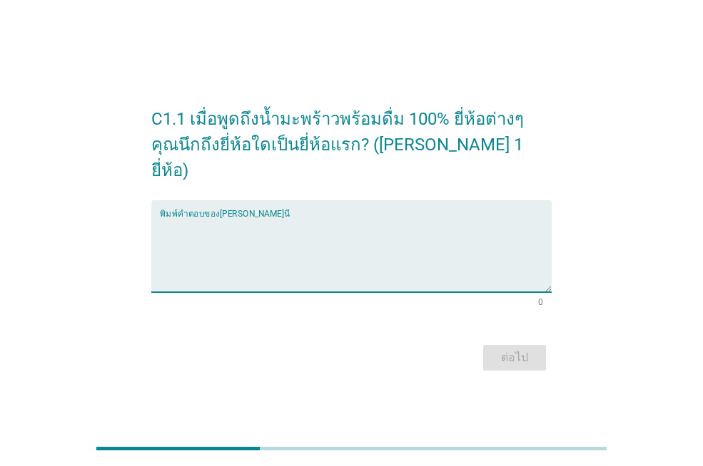
click at [272, 261] on textarea "พิมพ์คำตอบของคุณ ที่นี่" at bounding box center [356, 255] width 392 height 75
type textarea "cocomax"
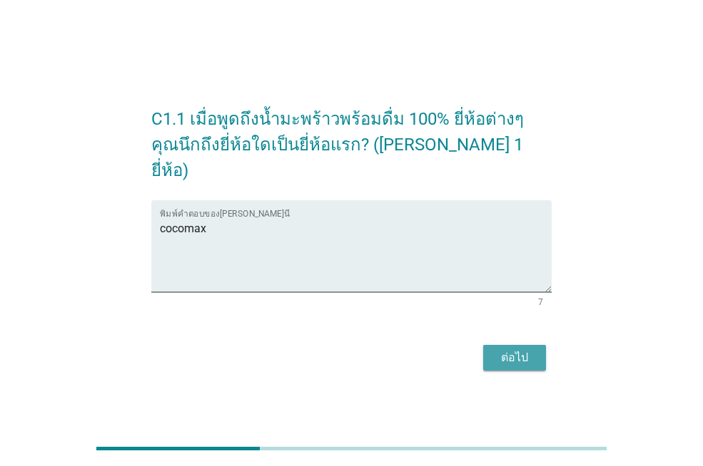
click at [526, 350] on div "ต่อไป" at bounding box center [514, 358] width 40 height 17
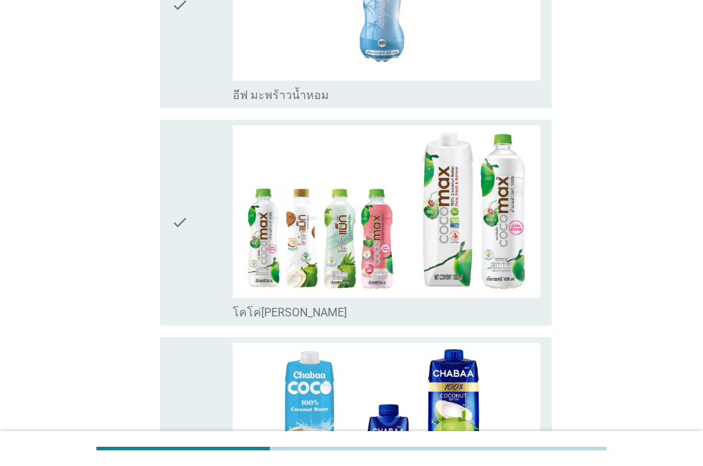
scroll to position [352, 0]
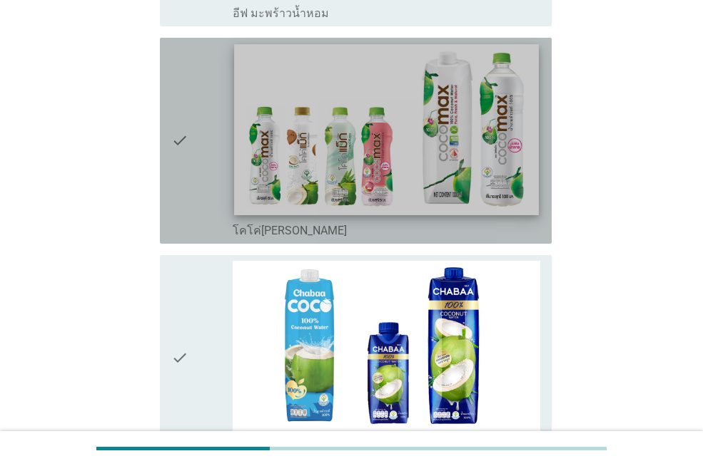
click at [467, 89] on img at bounding box center [386, 129] width 304 height 171
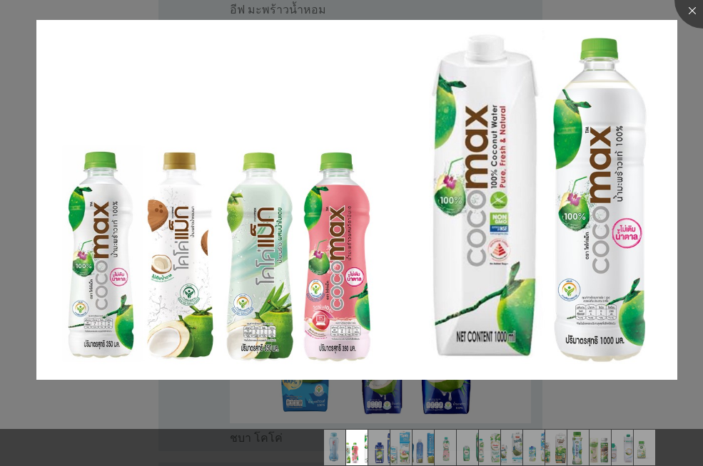
click at [286, 6] on div at bounding box center [351, 233] width 703 height 466
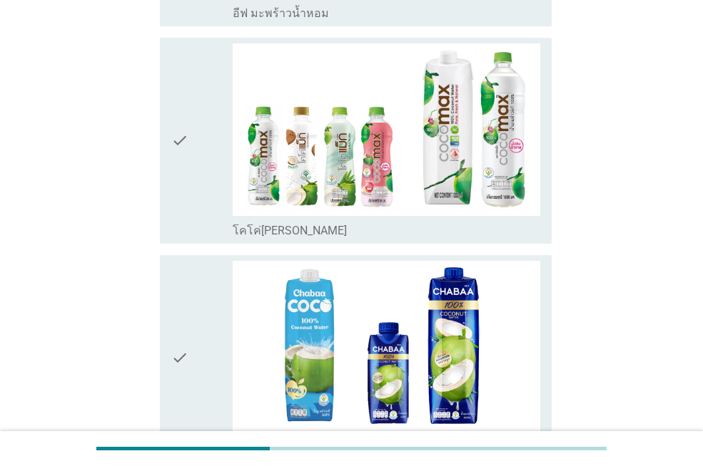
click at [201, 154] on div "check" at bounding box center [201, 141] width 61 height 195
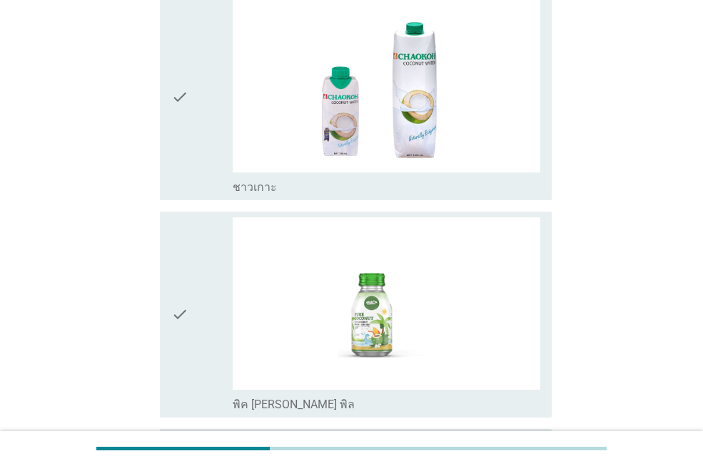
scroll to position [3166, 0]
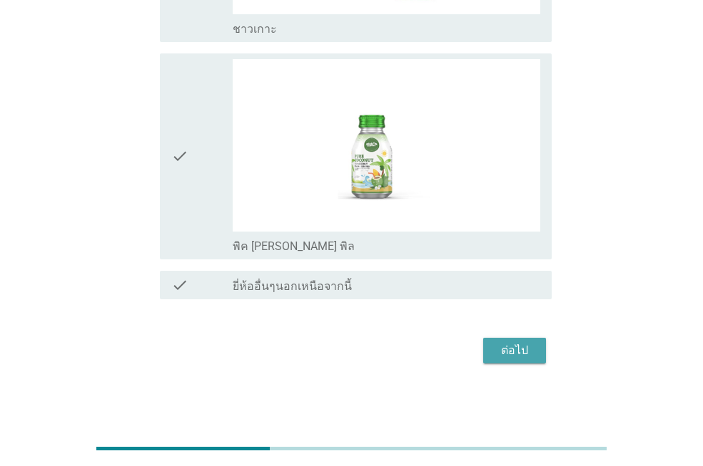
click at [539, 362] on button "ต่อไป" at bounding box center [514, 351] width 63 height 26
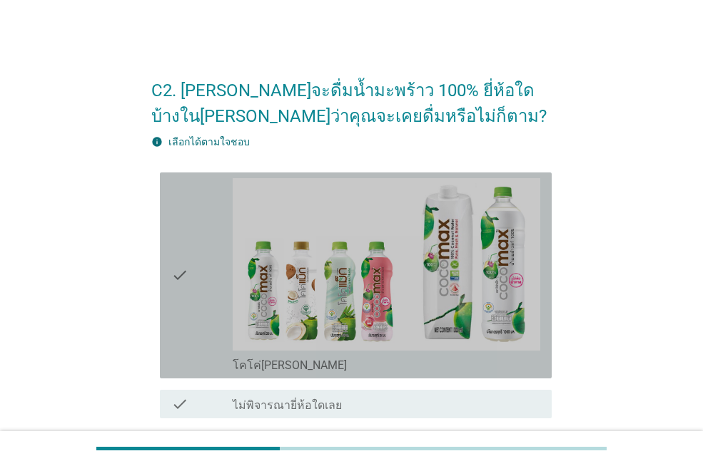
click at [178, 272] on icon "check" at bounding box center [179, 275] width 17 height 195
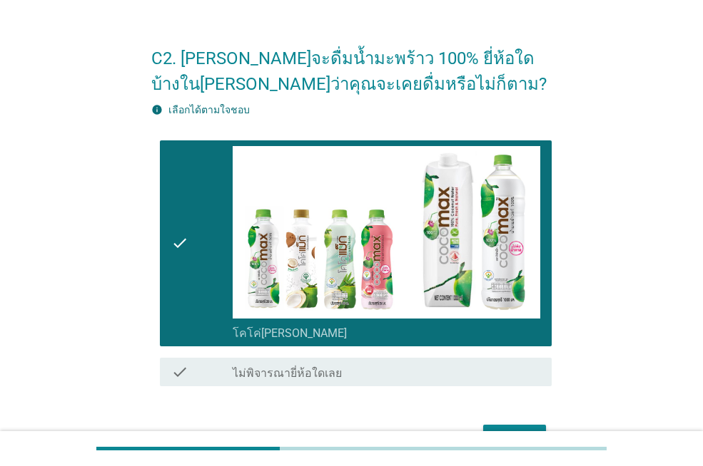
scroll to position [118, 0]
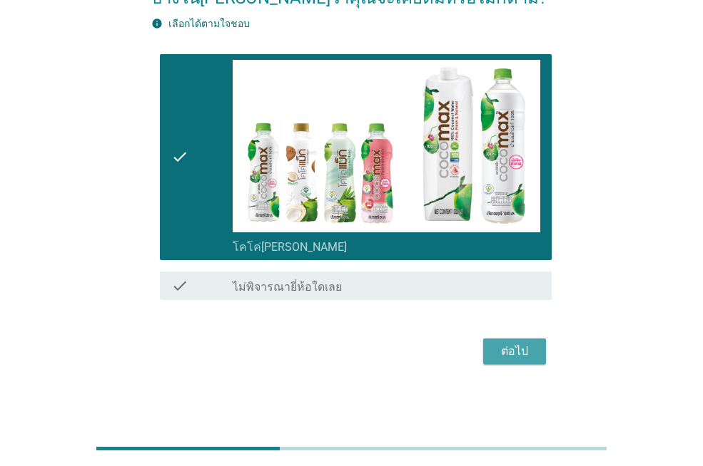
click at [490, 347] on button "ต่อไป" at bounding box center [514, 352] width 63 height 26
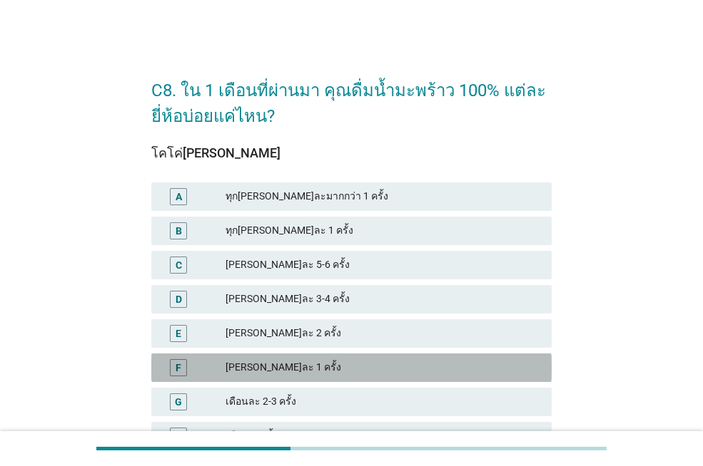
click at [257, 370] on div "[PERSON_NAME]ละ 1 ครั้ง" at bounding box center [382, 368] width 315 height 17
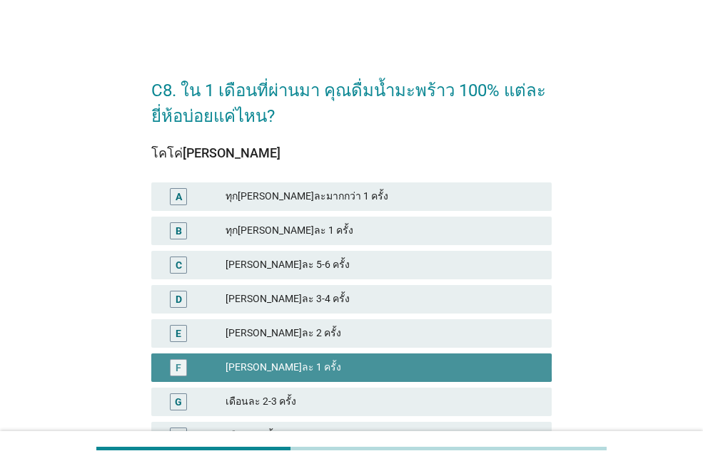
click at [257, 370] on div "[PERSON_NAME]ละ 1 ครั้ง" at bounding box center [382, 368] width 315 height 17
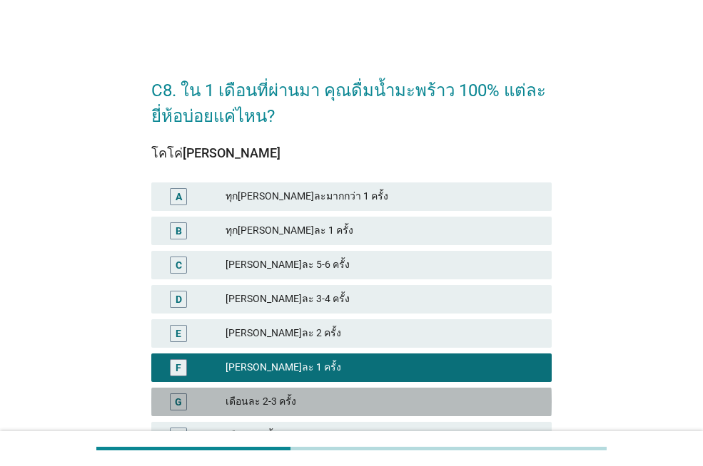
click at [248, 402] on div "เดือนละ 2-3 ครั้ง" at bounding box center [382, 402] width 315 height 17
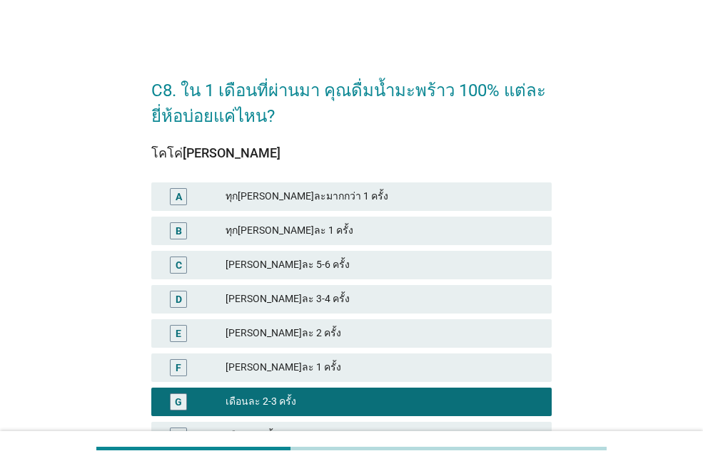
scroll to position [173, 0]
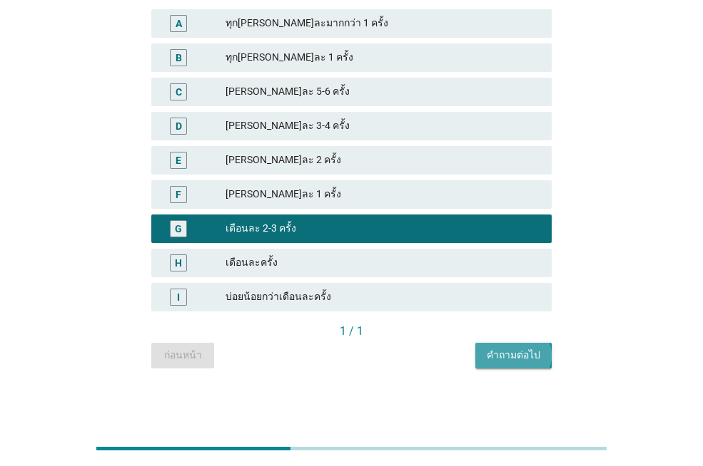
click at [510, 352] on div "คำถามต่อไป" at bounding box center [512, 355] width 53 height 15
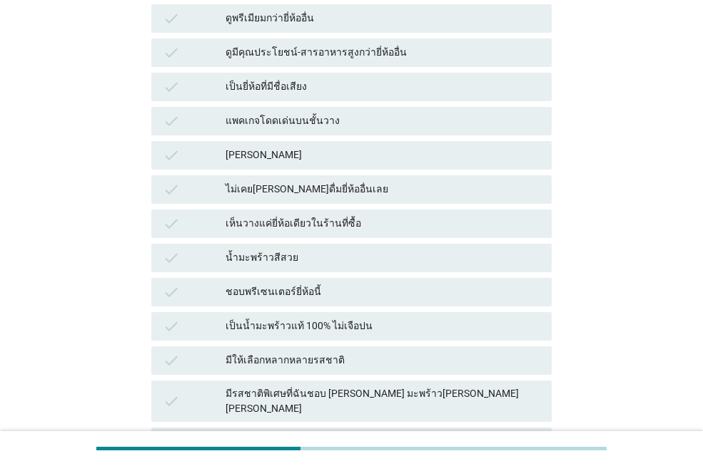
scroll to position [0, 0]
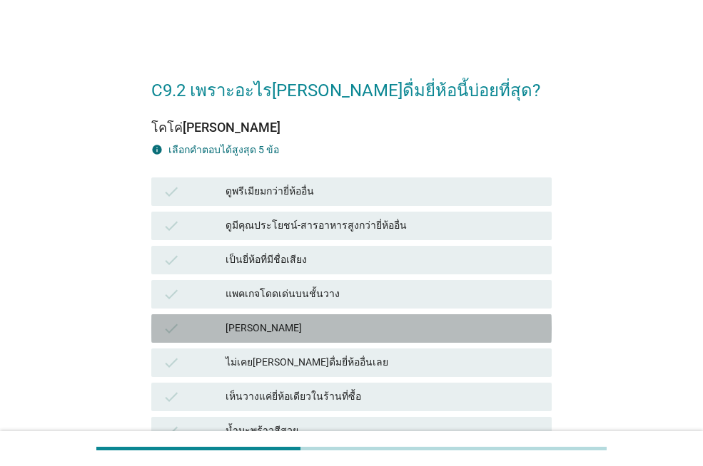
click at [228, 320] on div "[PERSON_NAME]" at bounding box center [382, 328] width 315 height 17
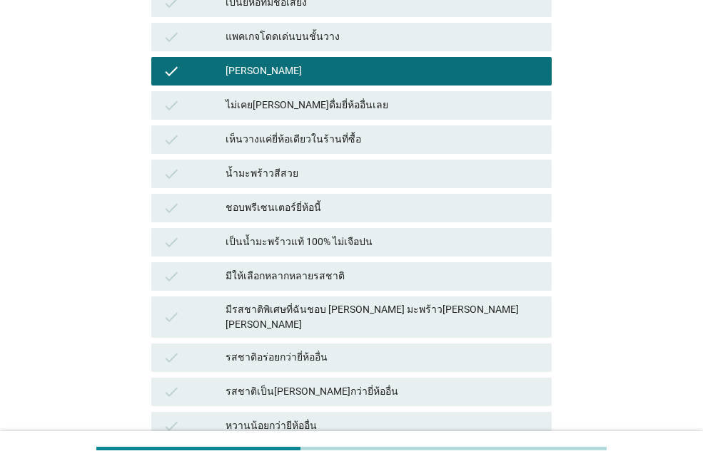
scroll to position [265, 0]
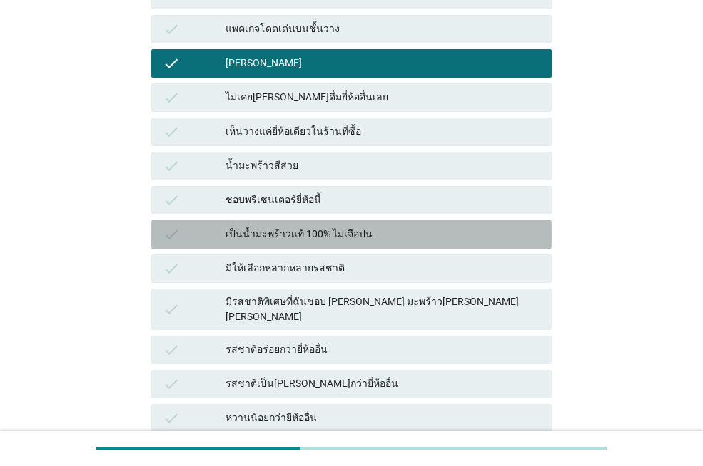
click at [234, 223] on div "check เป็นน้ำมะพร้าวแท้ 100% ไม่เจือปน" at bounding box center [351, 234] width 400 height 29
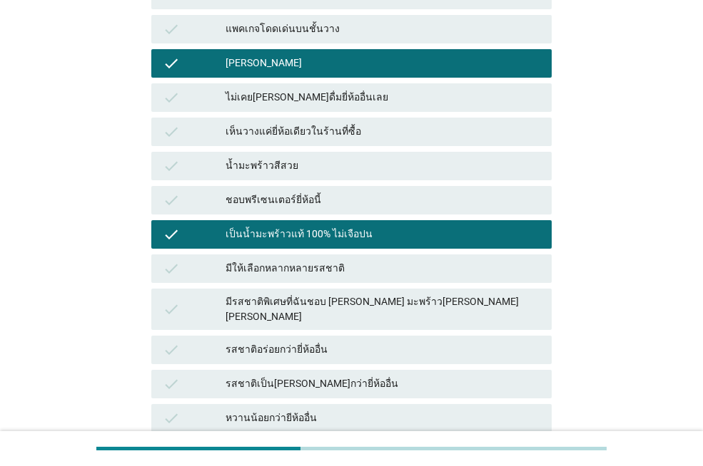
click at [324, 342] on div "รสชาติอร่อยกว่ายี่ห้ออื่น" at bounding box center [382, 350] width 315 height 17
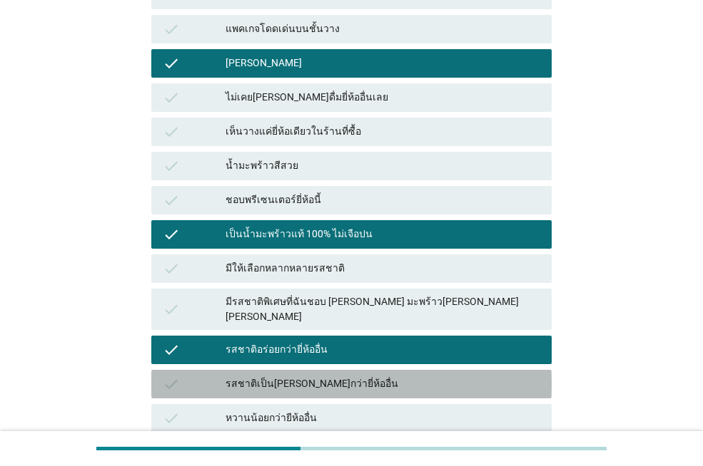
click at [432, 379] on div "รสชาติเป็น[PERSON_NAME]กว่ายี่ห้ออื่น" at bounding box center [382, 384] width 315 height 17
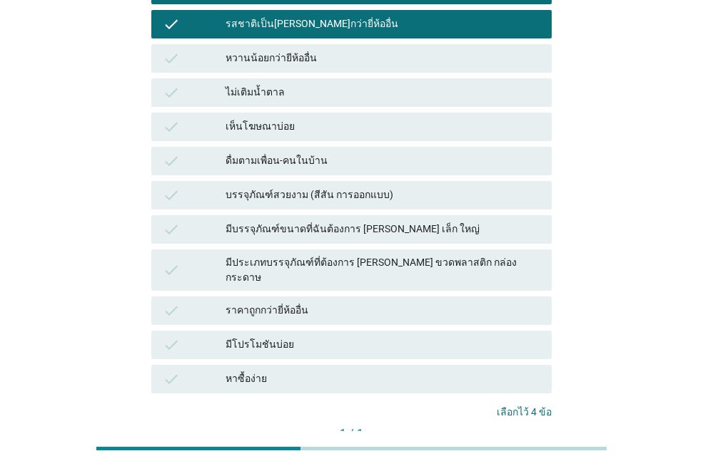
scroll to position [624, 0]
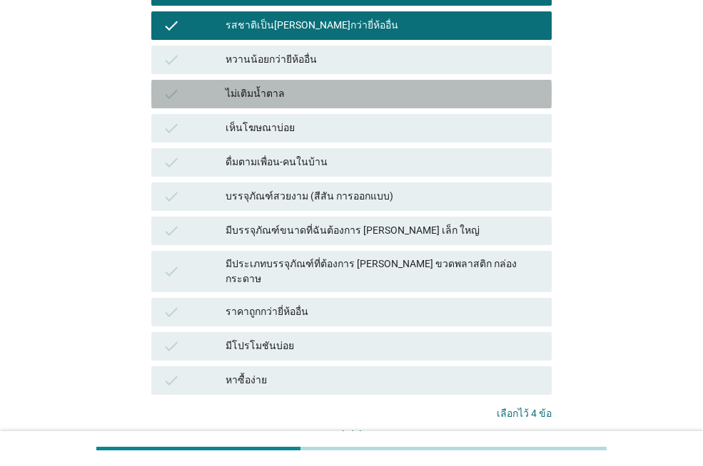
click at [255, 86] on div "ไม่เติมน้ำตาล" at bounding box center [382, 94] width 315 height 17
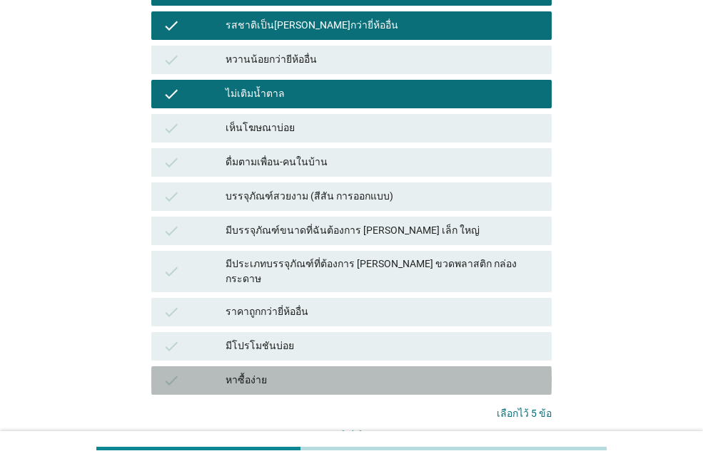
click at [364, 372] on div "หาซื้อง่าย" at bounding box center [382, 380] width 315 height 17
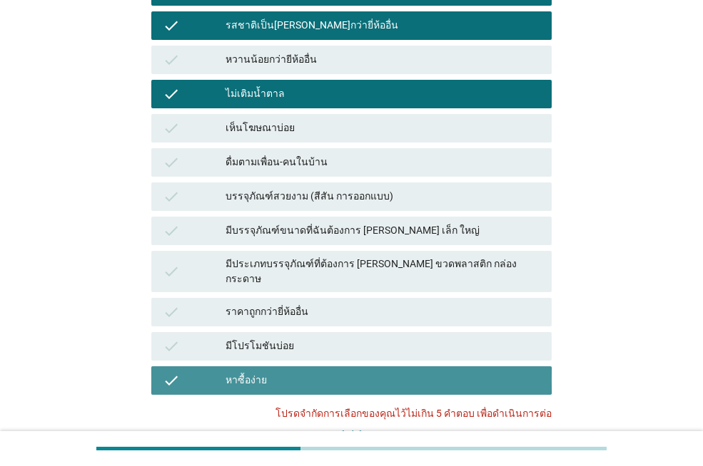
click at [387, 372] on div "หาซื้อง่าย" at bounding box center [382, 380] width 315 height 17
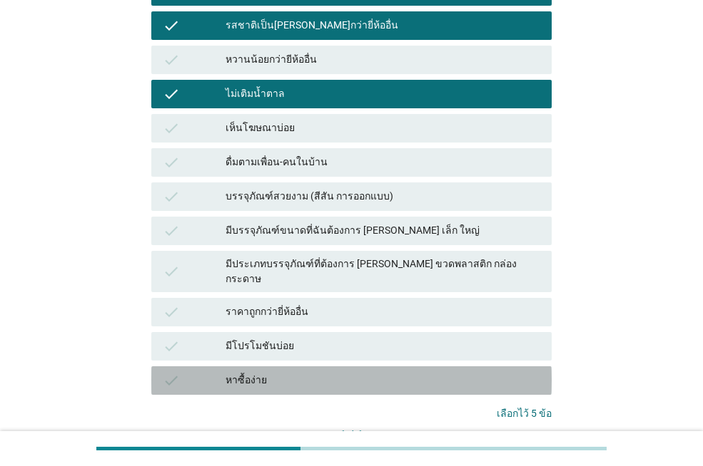
click at [420, 372] on div "หาซื้อง่าย" at bounding box center [382, 380] width 315 height 17
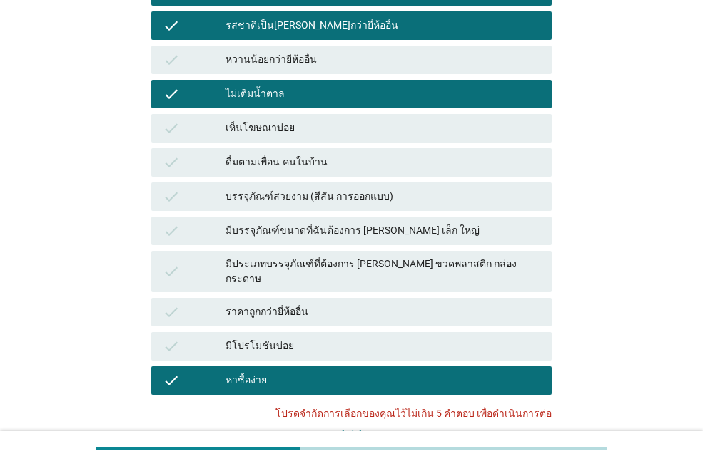
scroll to position [703, 0]
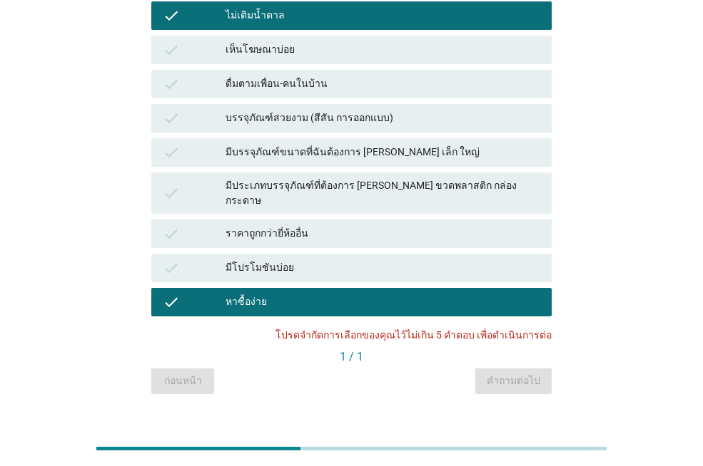
click at [226, 292] on div "check หาซื้อง่าย" at bounding box center [351, 302] width 406 height 34
click at [414, 328] on p "โปรดจํากัดการเลือกของคุณไว้ไม่เกิน 5 คําตอบ เพื่อดําเนินการต่อ" at bounding box center [413, 335] width 276 height 15
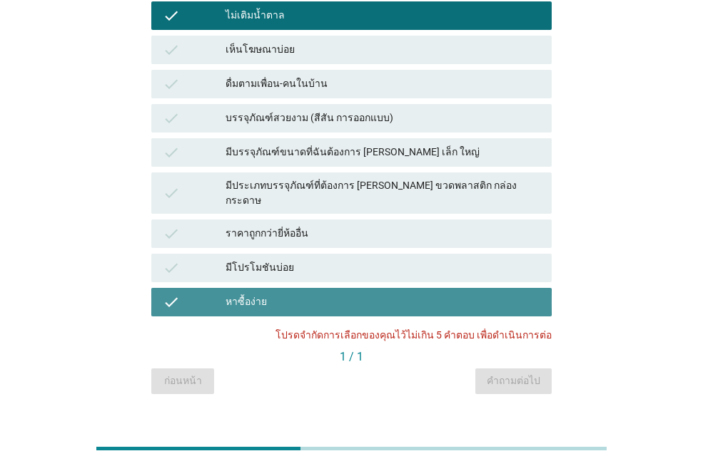
click at [415, 290] on div "check หาซื้อง่าย" at bounding box center [351, 302] width 400 height 29
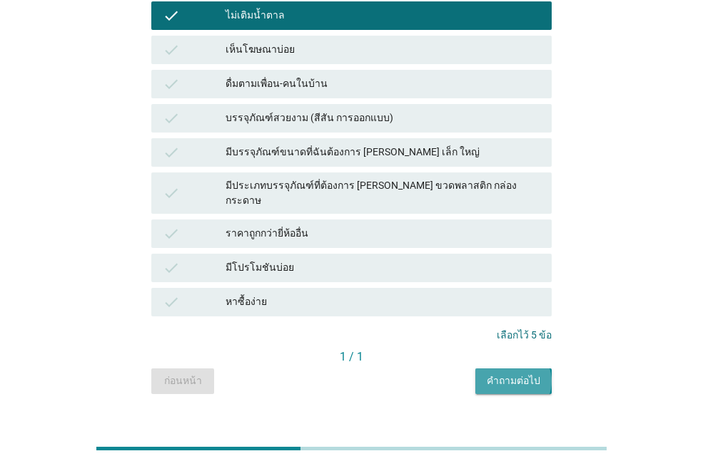
click at [501, 369] on button "คำถามต่อไป" at bounding box center [513, 382] width 76 height 26
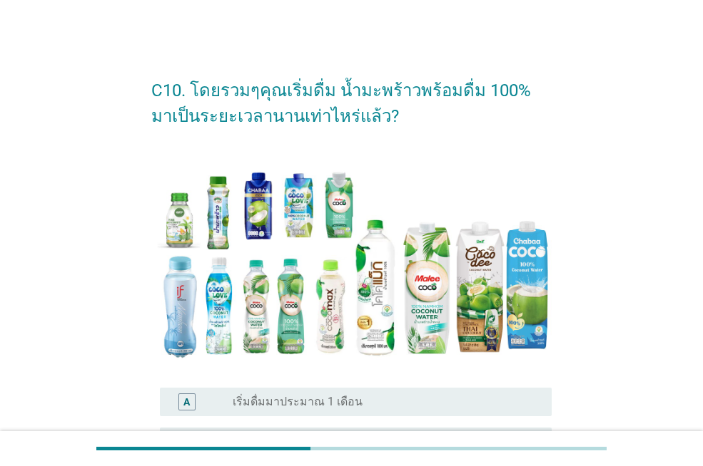
scroll to position [373, 0]
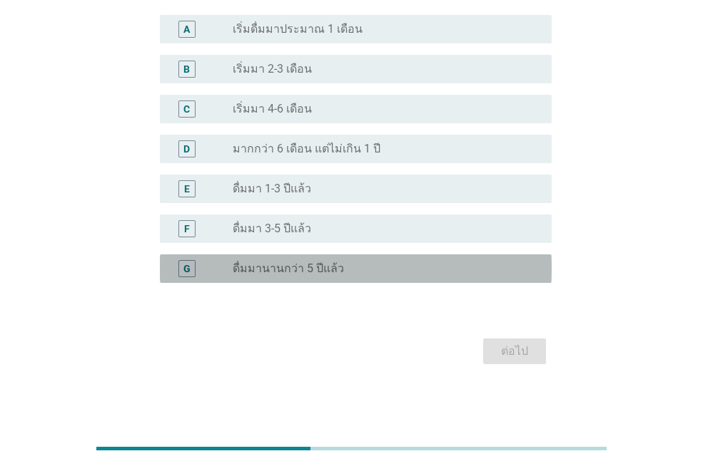
click at [369, 270] on div "radio_button_unchecked ดื่มมานานกว่า 5 ปีแล้ว" at bounding box center [381, 269] width 296 height 14
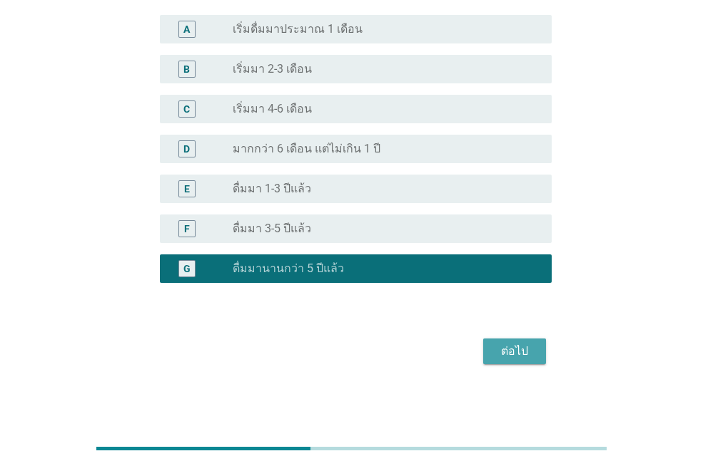
click at [499, 352] on div "ต่อไป" at bounding box center [514, 351] width 40 height 17
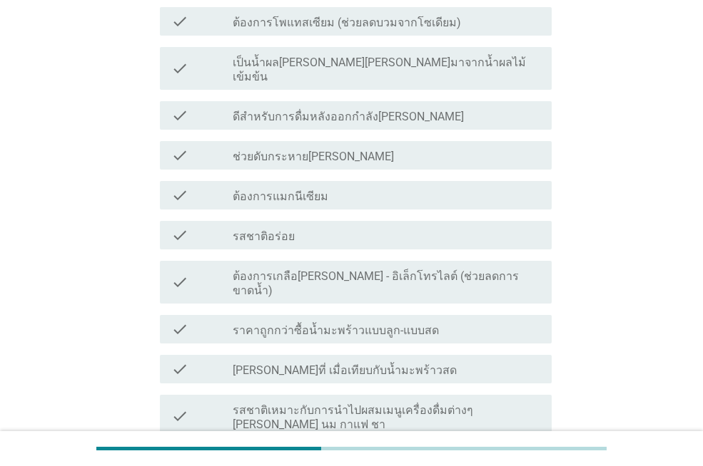
scroll to position [516, 0]
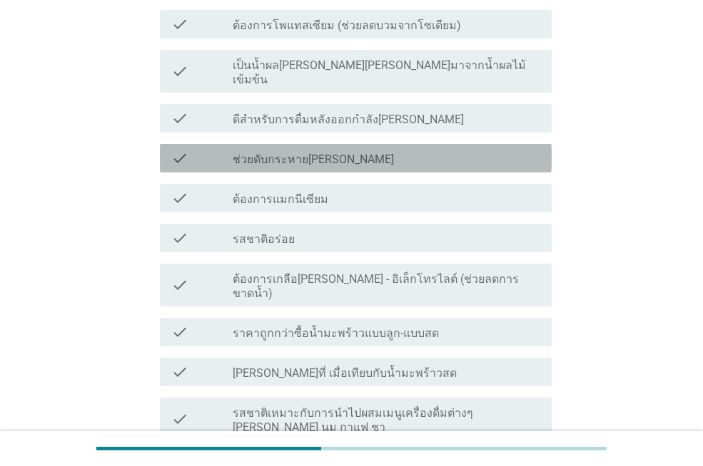
click at [213, 150] on div "check" at bounding box center [201, 158] width 61 height 17
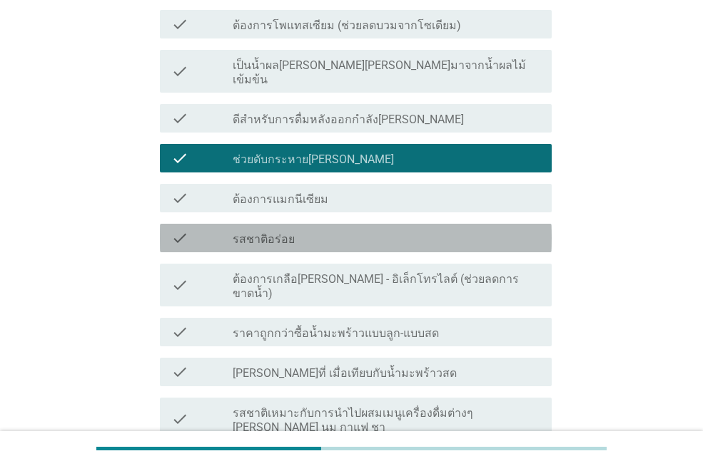
click at [238, 233] on label "รสชาติอร่อย" at bounding box center [264, 240] width 62 height 14
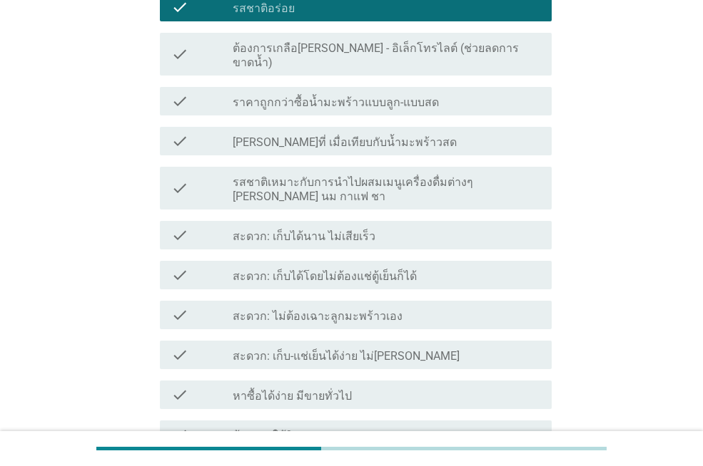
scroll to position [749, 0]
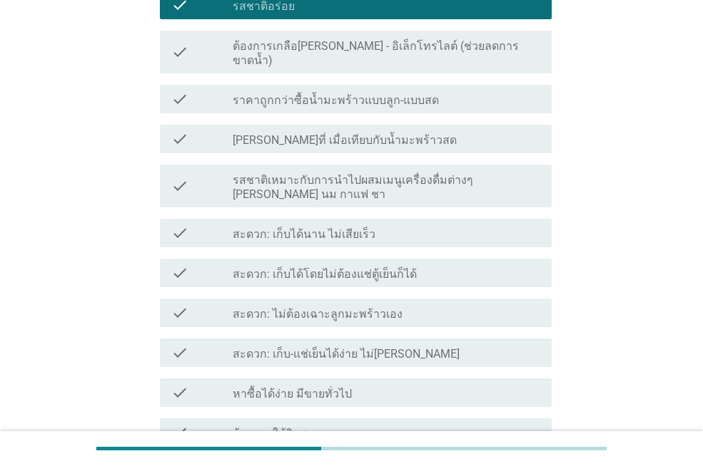
click at [297, 133] on label "[PERSON_NAME]ที่ เมื่อเทียบกับน้ำมะพร้าวสด" at bounding box center [345, 140] width 224 height 14
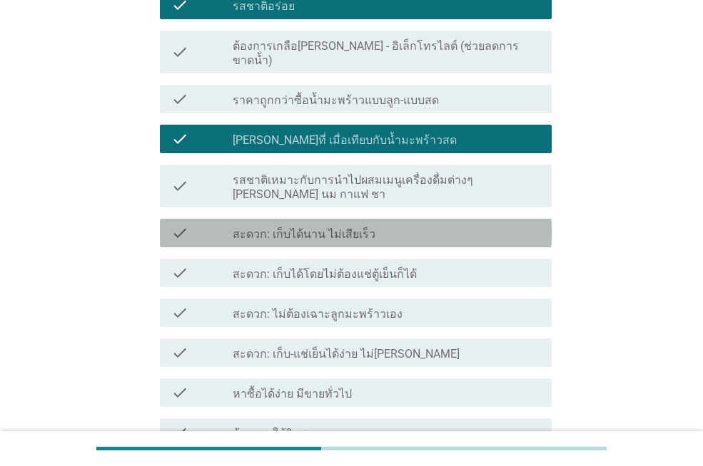
click at [307, 228] on label "สะดวก: เก็บได้นาน ไม่เสียเร็ว" at bounding box center [304, 235] width 143 height 14
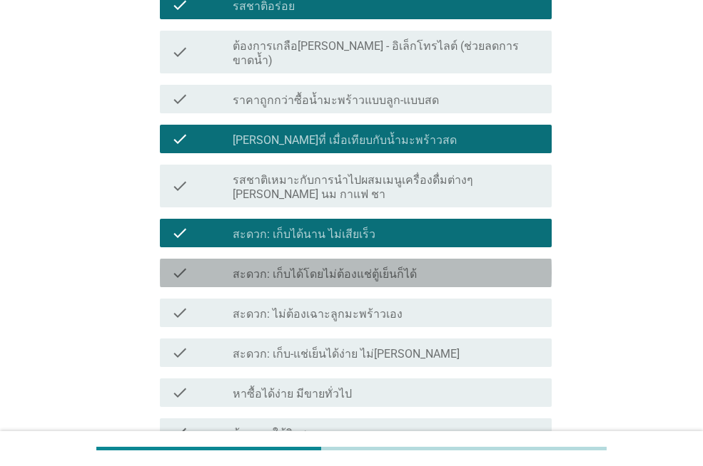
click at [377, 267] on label "สะดวก: เก็บได้โดยไม่ต้องแช่ตู้เย็นก็ได้" at bounding box center [325, 274] width 184 height 14
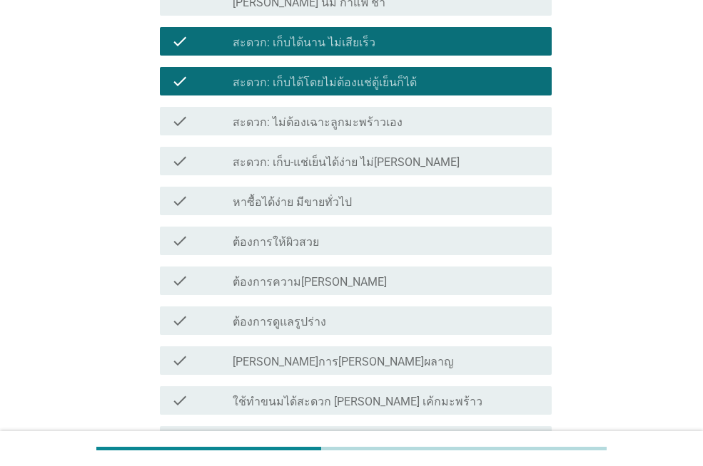
scroll to position [983, 0]
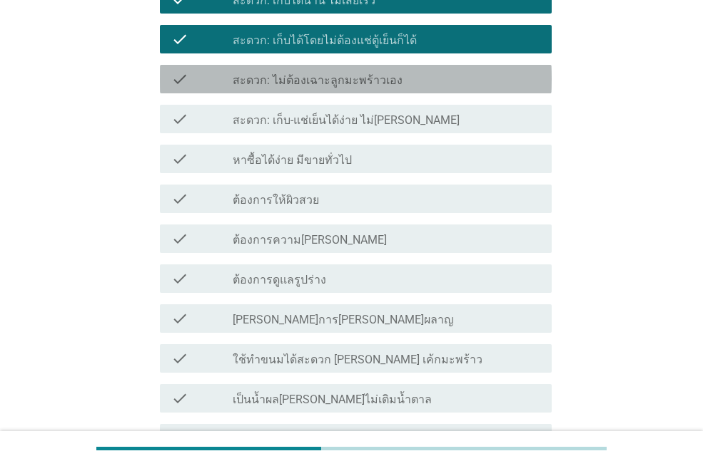
click at [308, 73] on label "สะดวก: ไม่ต้องเฉาะลูกมะพร้าวเอง" at bounding box center [318, 80] width 170 height 14
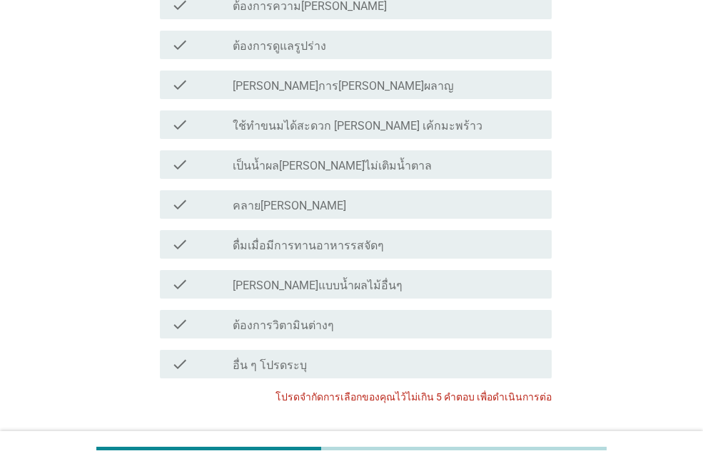
scroll to position [1225, 0]
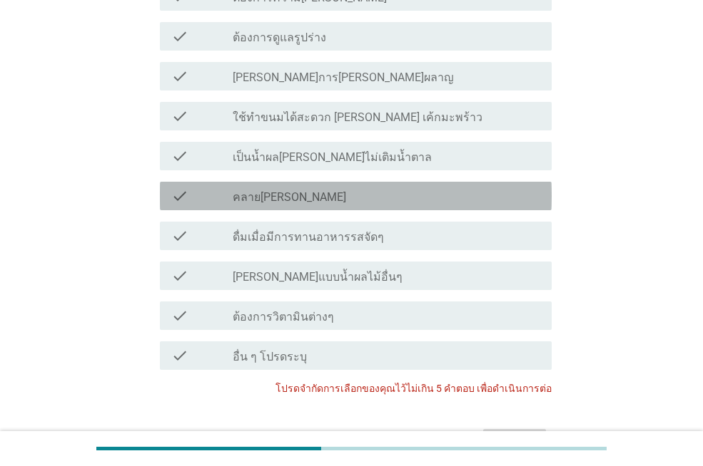
click at [310, 188] on div "check_box_outline_blank คลาย[PERSON_NAME]" at bounding box center [386, 196] width 307 height 17
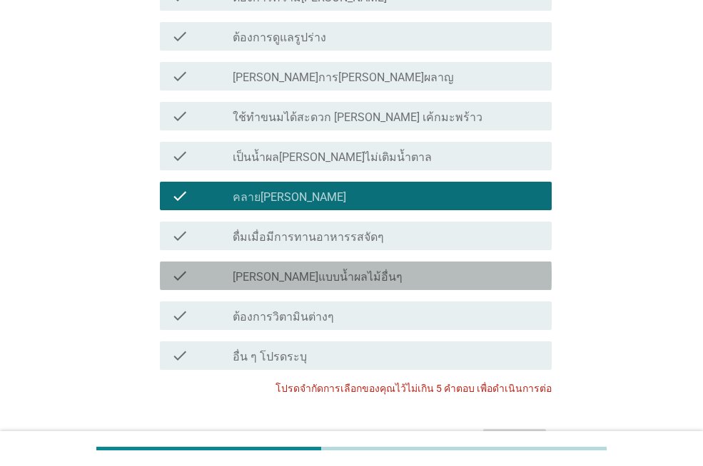
click at [357, 270] on label "[PERSON_NAME]แบบน้ำผลไม้อื่นๆ" at bounding box center [318, 277] width 170 height 14
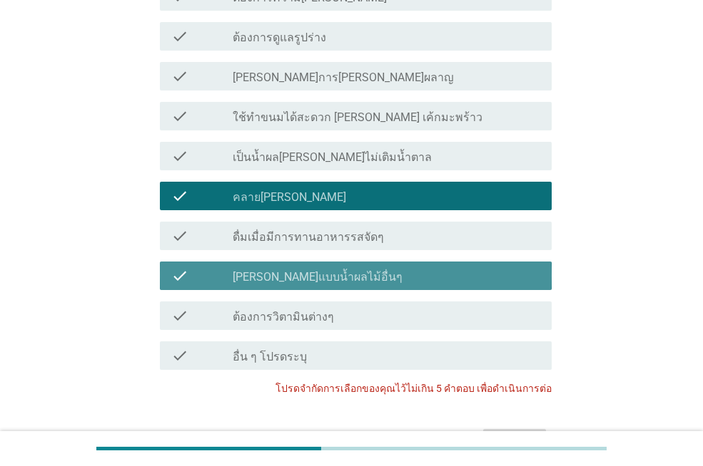
click at [314, 270] on label "[PERSON_NAME]แบบน้ำผลไม้อื่นๆ" at bounding box center [318, 277] width 170 height 14
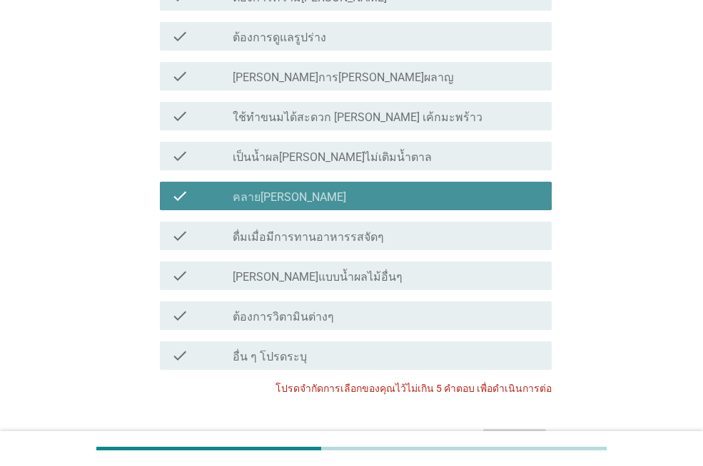
click at [318, 182] on div "check check_box_outline_blank คลาย[PERSON_NAME]" at bounding box center [356, 196] width 392 height 29
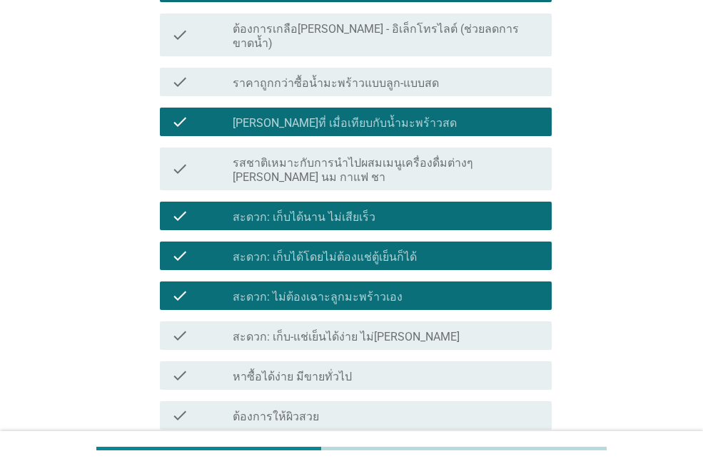
scroll to position [738, 0]
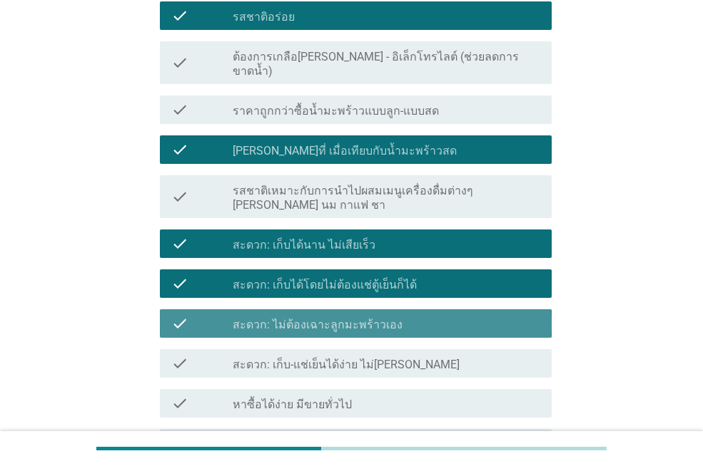
click at [365, 318] on label "สะดวก: ไม่ต้องเฉาะลูกมะพร้าวเอง" at bounding box center [318, 325] width 170 height 14
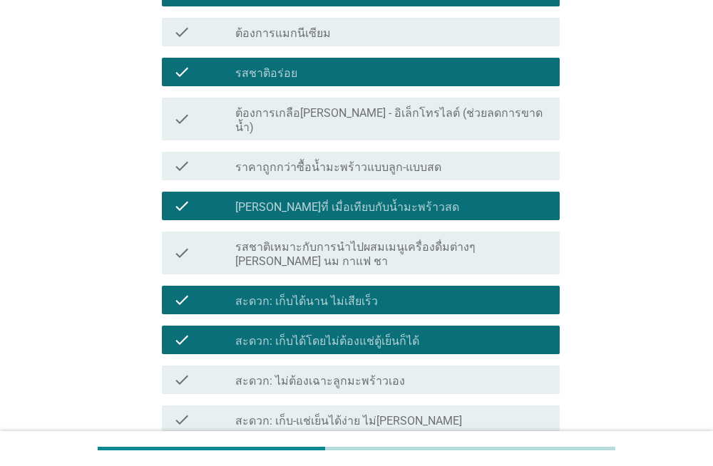
scroll to position [683, 0]
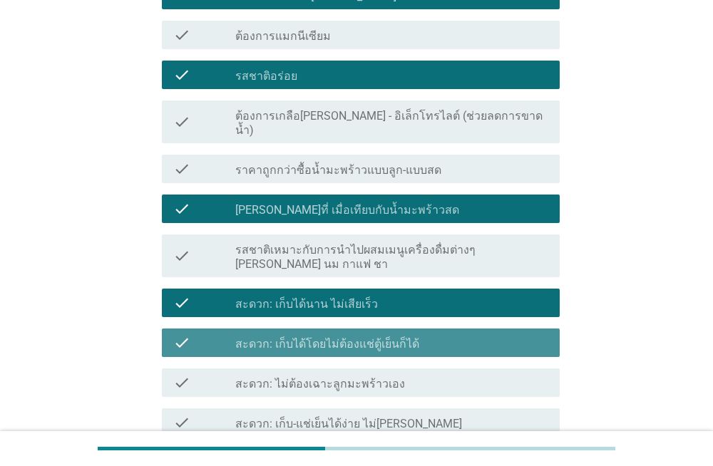
click at [360, 329] on div "check check_box สะดวก: เก็บได้โดยไม่ต้องแช่ตู้เย็นก็ได้" at bounding box center [361, 343] width 399 height 29
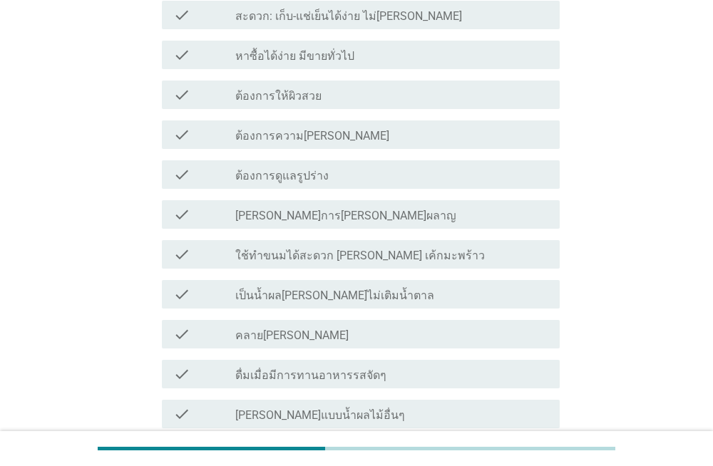
scroll to position [1278, 0]
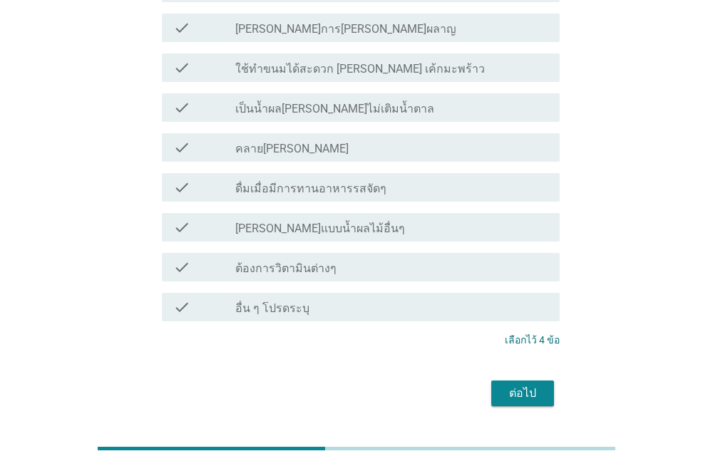
click at [501, 381] on button "ต่อไป" at bounding box center [522, 394] width 63 height 26
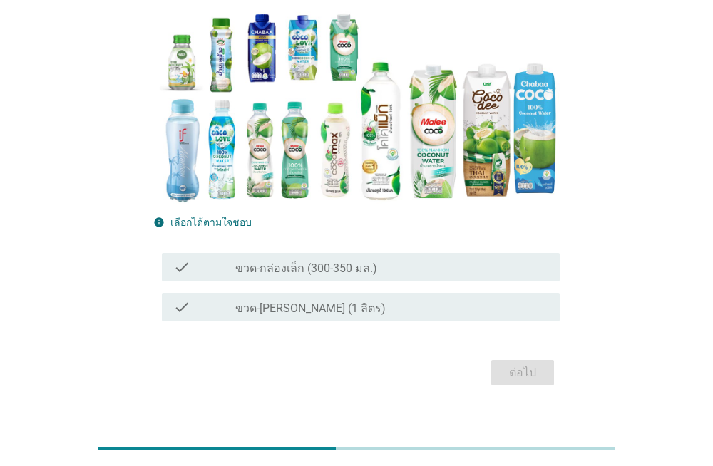
scroll to position [155, 0]
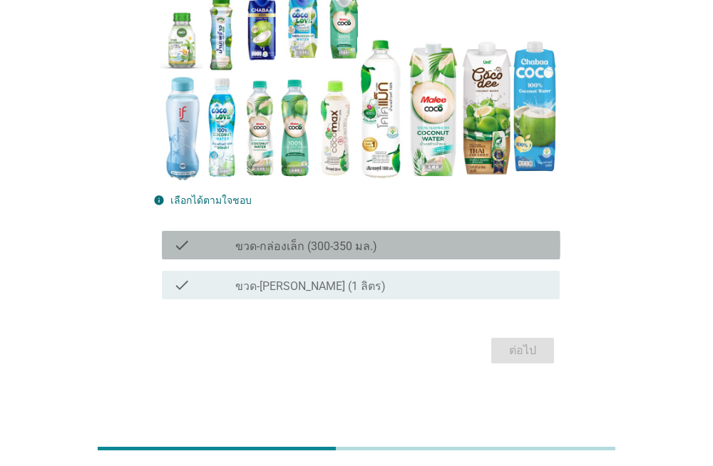
click at [273, 257] on div "check check_box_outline_blank ขวด-กล่องเล็ก (300-350 มล.)" at bounding box center [361, 245] width 399 height 29
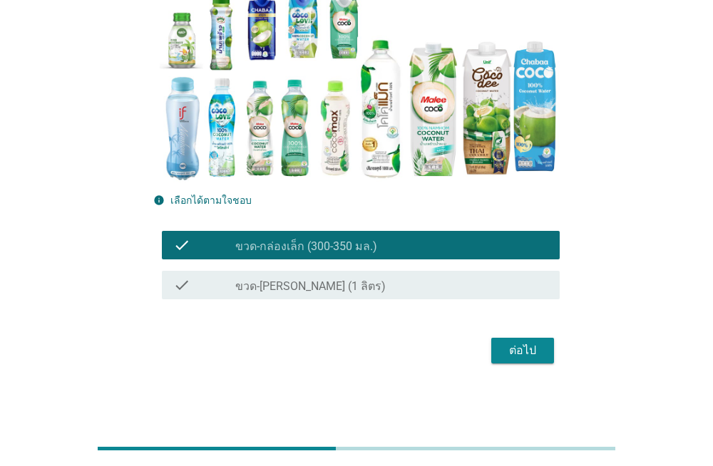
click at [501, 350] on button "ต่อไป" at bounding box center [522, 351] width 63 height 26
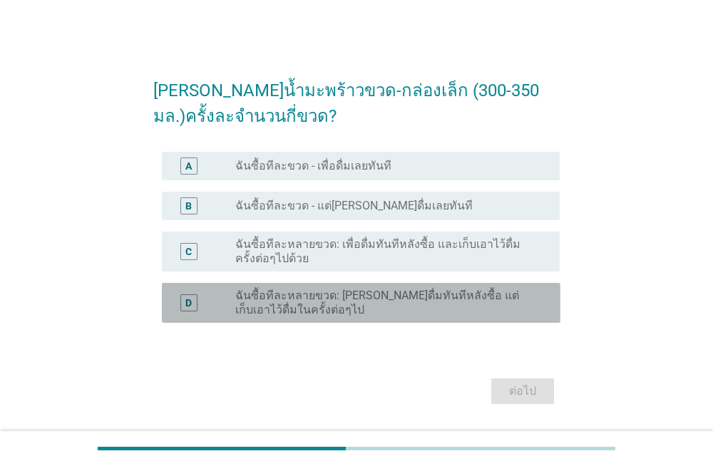
click at [404, 306] on label "ฉันซื้อทีละหลายขวด: [PERSON_NAME]ดื่มทันทีหลังซื้อ แต่เก็บเอาไว้ดื่มในครั้งต่อๆ…" at bounding box center [386, 303] width 302 height 29
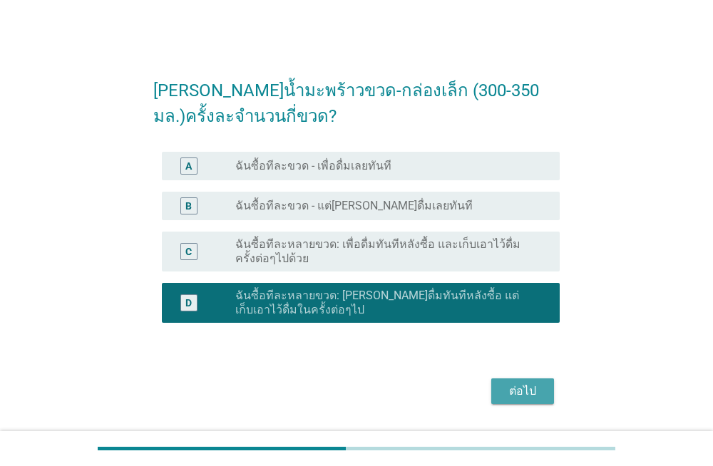
click at [514, 383] on div "ต่อไป" at bounding box center [523, 391] width 40 height 17
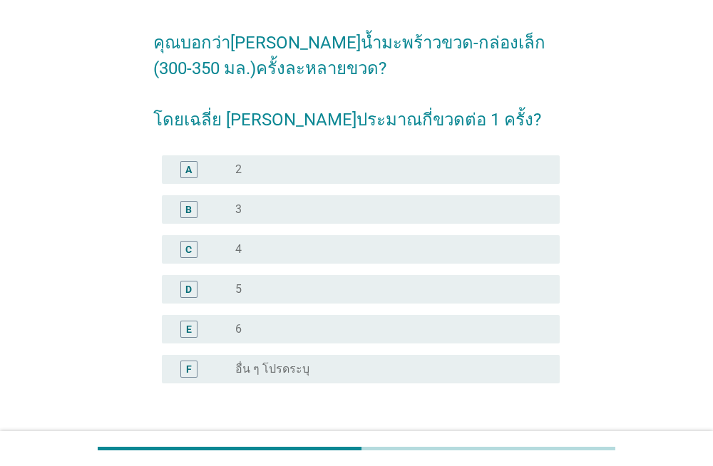
scroll to position [47, 0]
drag, startPoint x: 297, startPoint y: 357, endPoint x: 325, endPoint y: 337, distance: 35.2
click at [325, 337] on div "A radio_button_unchecked 2 B radio_button_unchecked 3 C radio_button_unchecked …" at bounding box center [356, 271] width 407 height 240
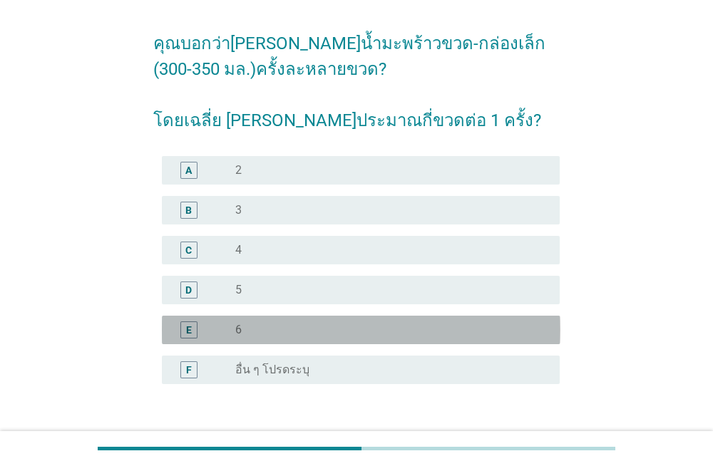
click at [325, 337] on div "radio_button_unchecked 6" at bounding box center [386, 330] width 302 height 14
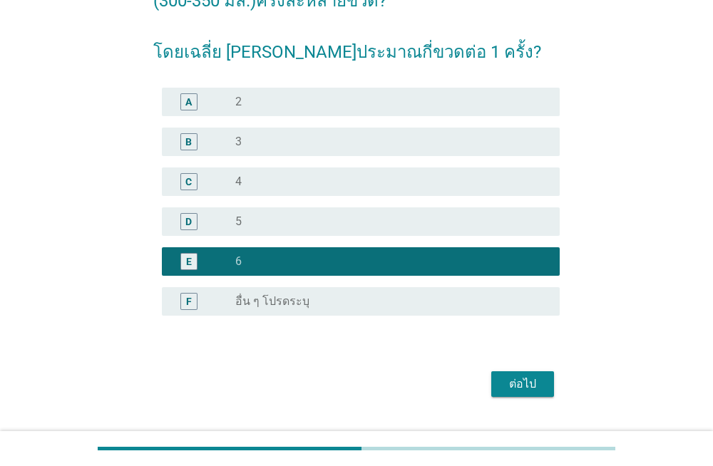
scroll to position [148, 0]
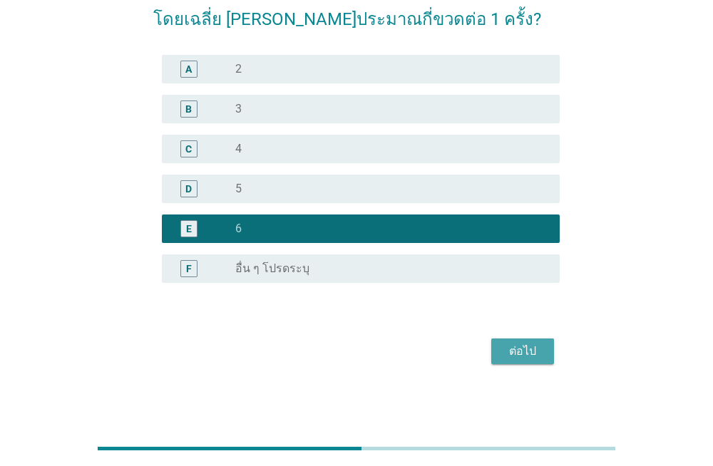
click at [504, 345] on div "ต่อไป" at bounding box center [523, 351] width 40 height 17
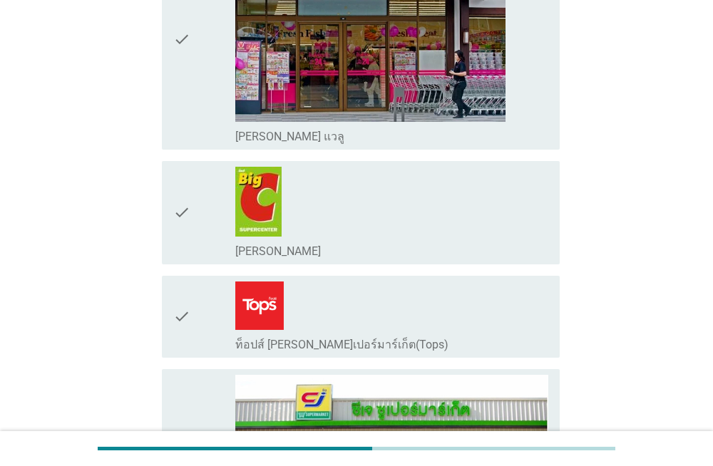
scroll to position [1224, 0]
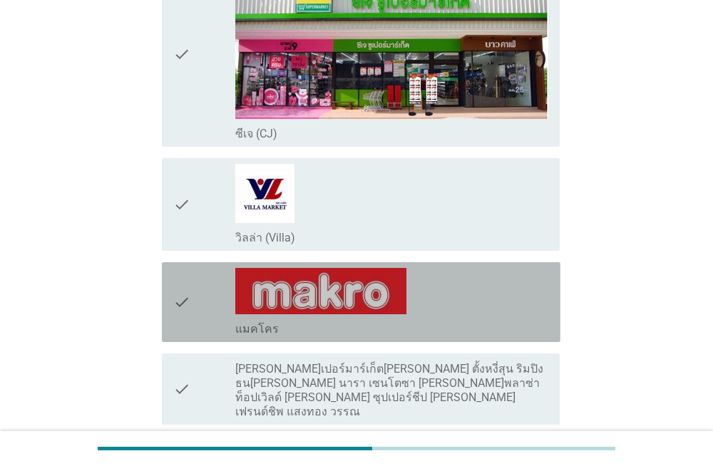
click at [455, 277] on div "check_box_outline_blank แมคโคร" at bounding box center [391, 302] width 313 height 68
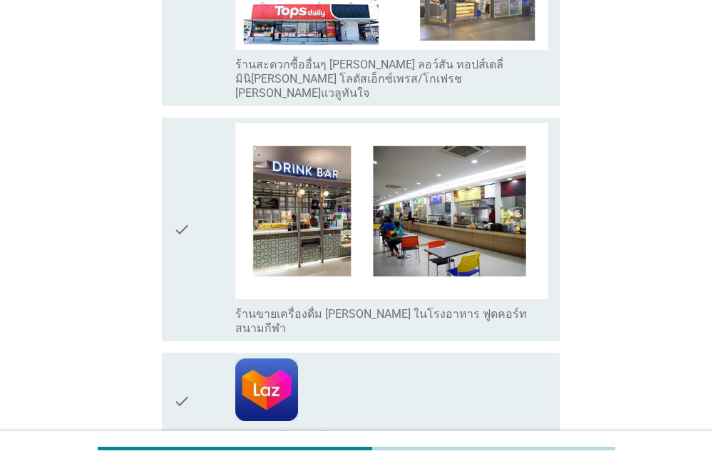
scroll to position [2823, 0]
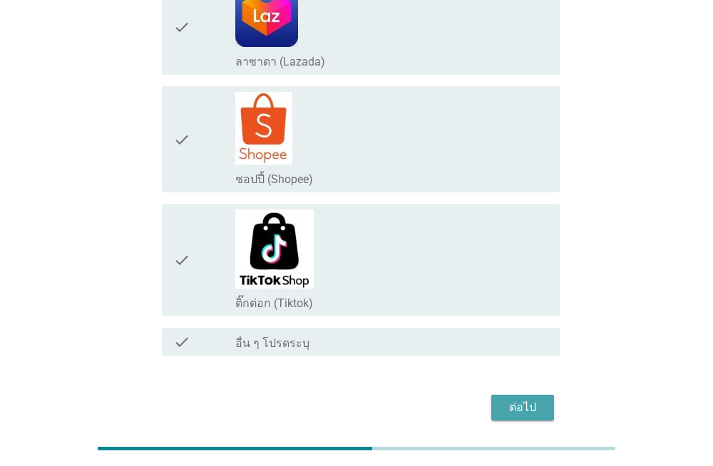
click at [526, 399] on div "ต่อไป" at bounding box center [523, 407] width 40 height 17
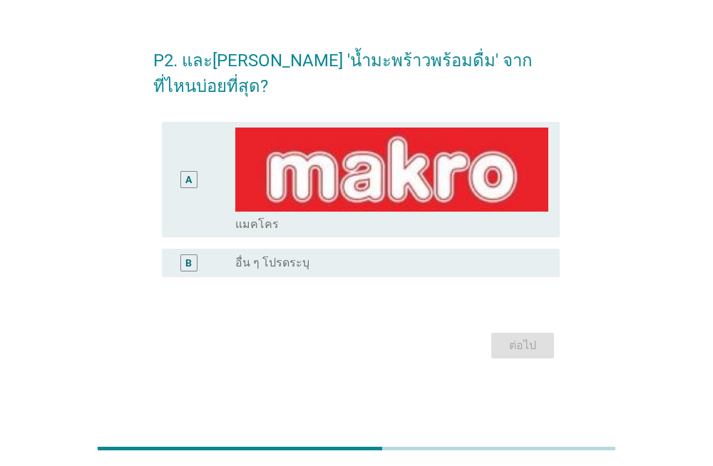
scroll to position [0, 0]
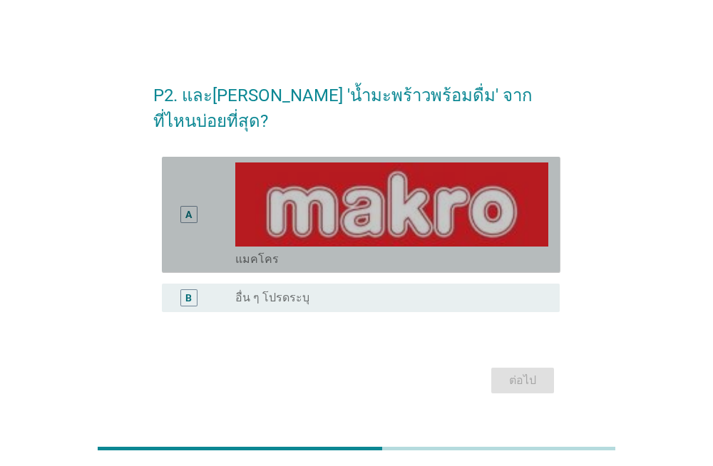
click at [235, 202] on div "A" at bounding box center [204, 215] width 63 height 105
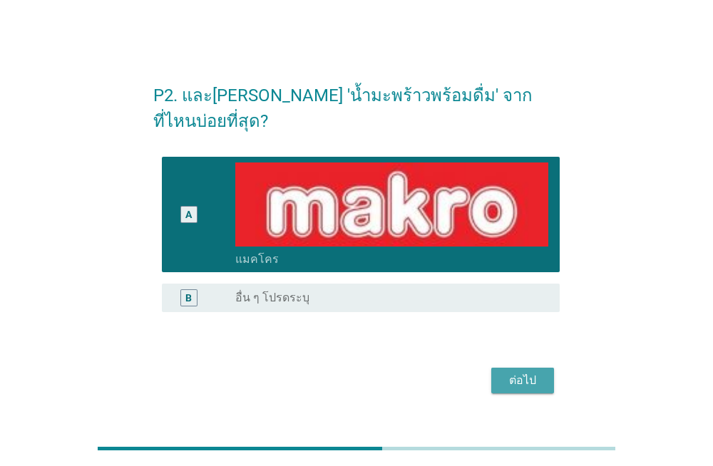
click at [499, 368] on button "ต่อไป" at bounding box center [522, 381] width 63 height 26
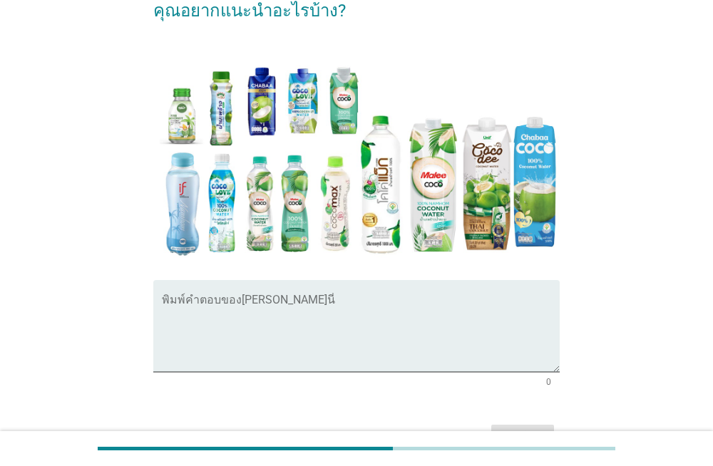
scroll to position [270, 0]
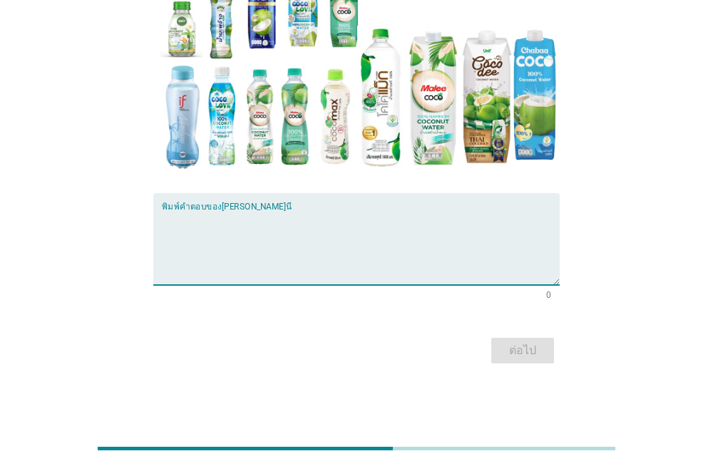
click at [291, 241] on textarea "พิมพ์คำตอบของคุณ ที่นี่" at bounding box center [361, 247] width 399 height 75
type textarea "ไม่มี"
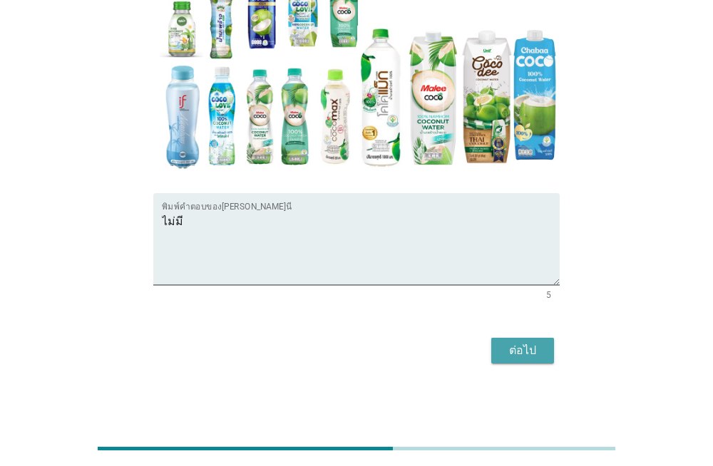
click at [520, 357] on div "ต่อไป" at bounding box center [523, 350] width 40 height 17
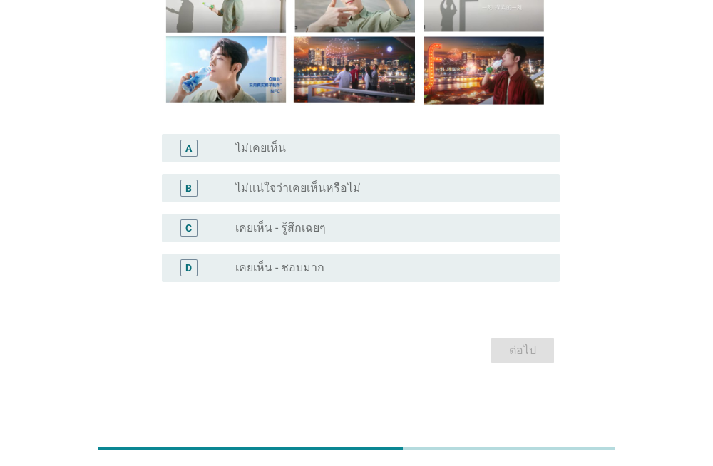
scroll to position [0, 0]
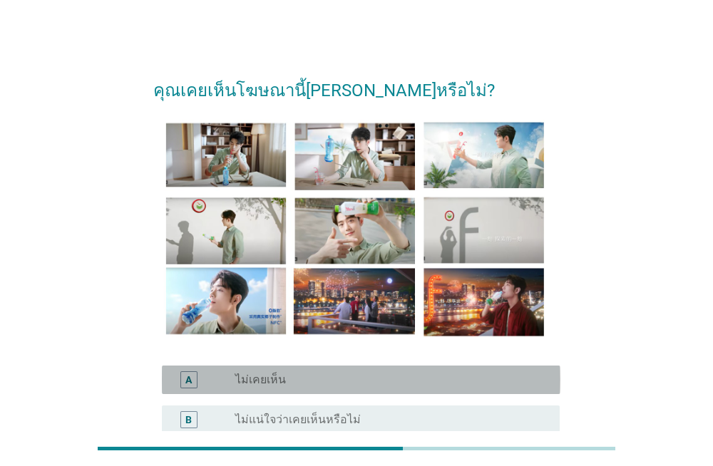
click at [523, 377] on div "radio_button_unchecked ไม่เคยเห็น" at bounding box center [386, 380] width 302 height 14
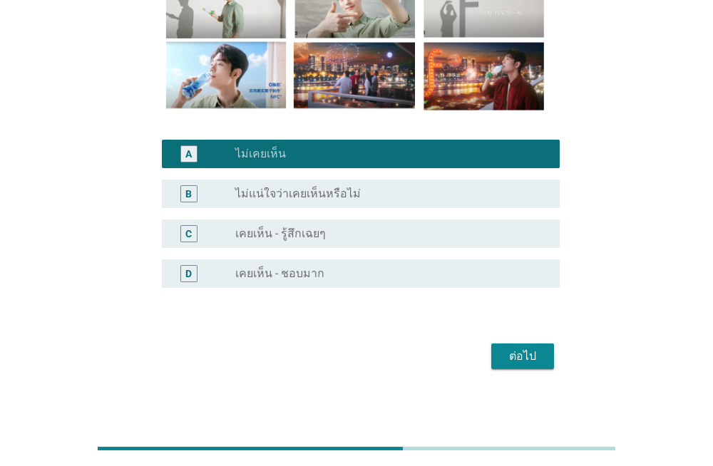
scroll to position [232, 0]
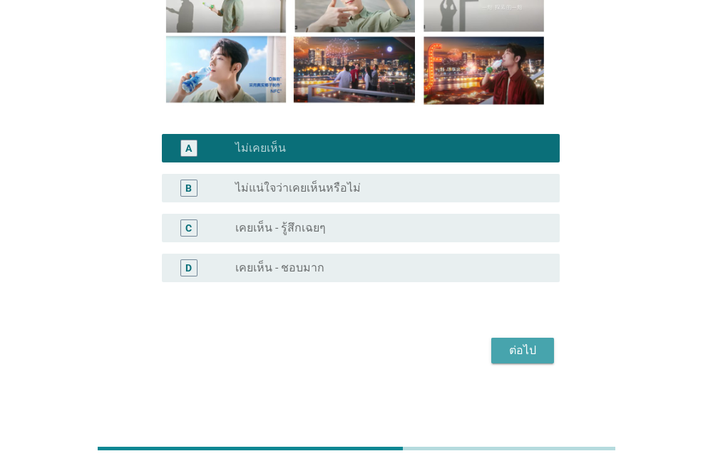
click at [539, 355] on div "ต่อไป" at bounding box center [523, 350] width 40 height 17
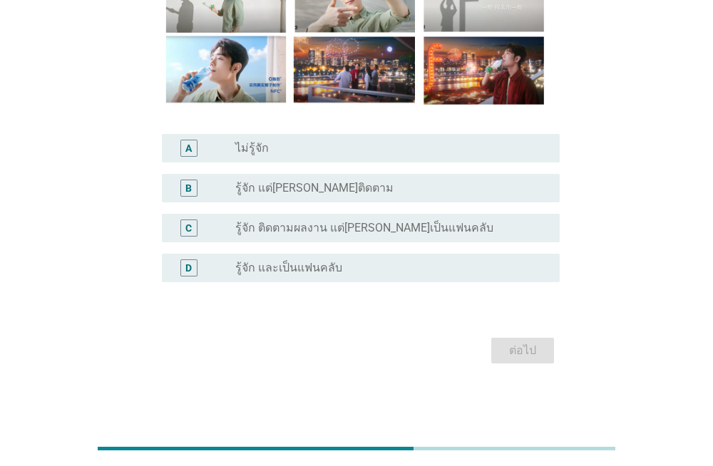
click at [305, 150] on div "radio_button_unchecked ไม่รู้จัก" at bounding box center [386, 148] width 302 height 14
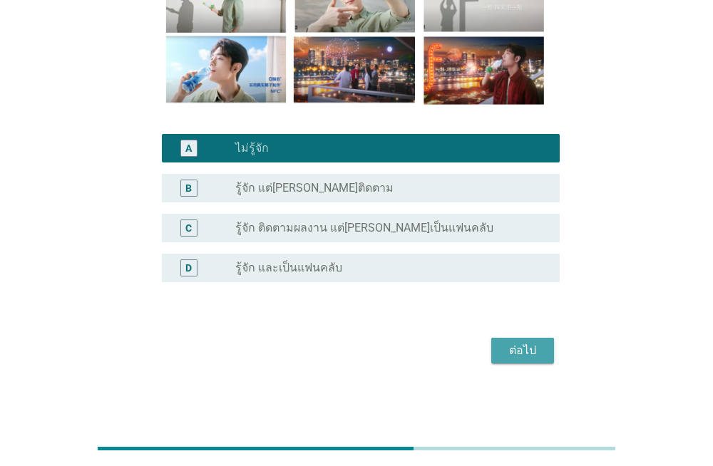
click at [517, 351] on div "ต่อไป" at bounding box center [523, 350] width 40 height 17
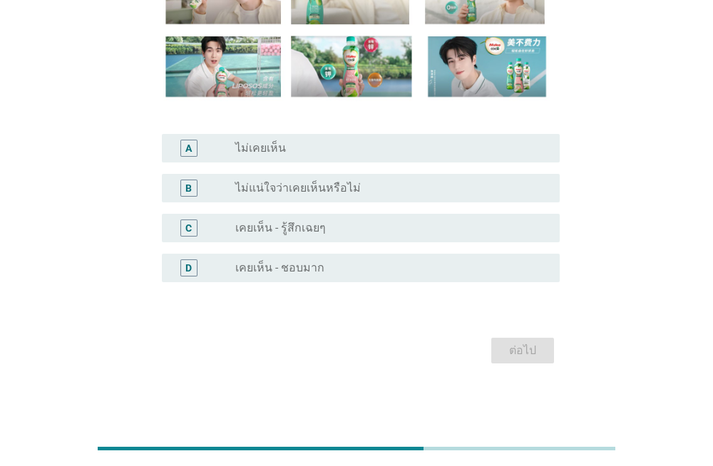
scroll to position [0, 0]
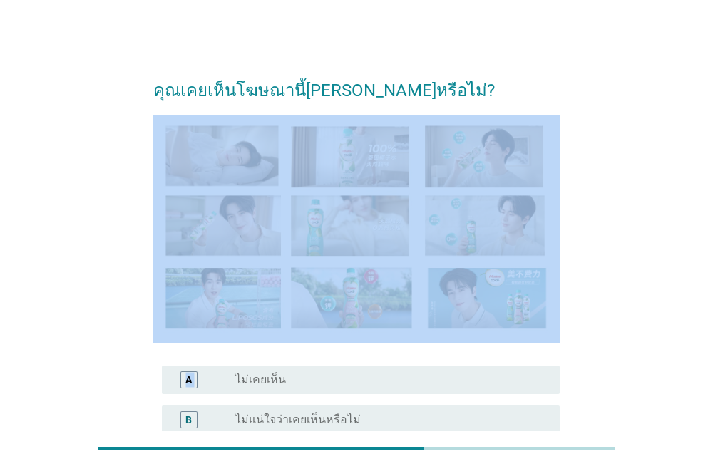
drag, startPoint x: 713, startPoint y: 261, endPoint x: 691, endPoint y: 357, distance: 97.9
click at [691, 357] on div "คุณเคยเห็นโฆษณานี้[PERSON_NAME]หรือไม่? A radio_button_unchecked ไม่เคยเห็น B r…" at bounding box center [356, 331] width 713 height 663
click at [499, 376] on div "radio_button_unchecked ไม่เคยเห็น" at bounding box center [386, 380] width 302 height 14
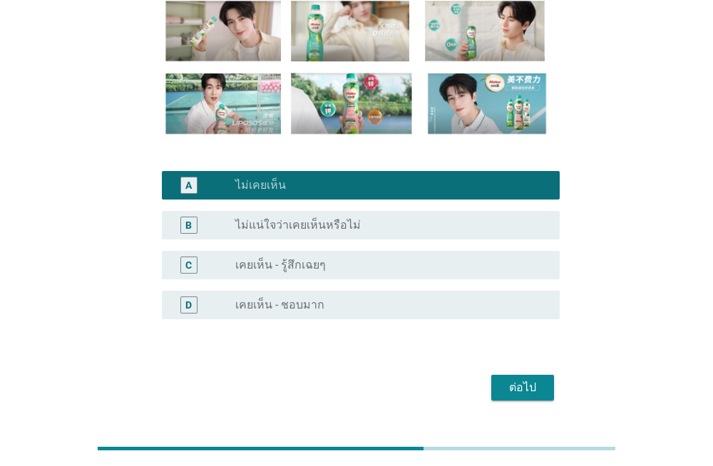
scroll to position [232, 0]
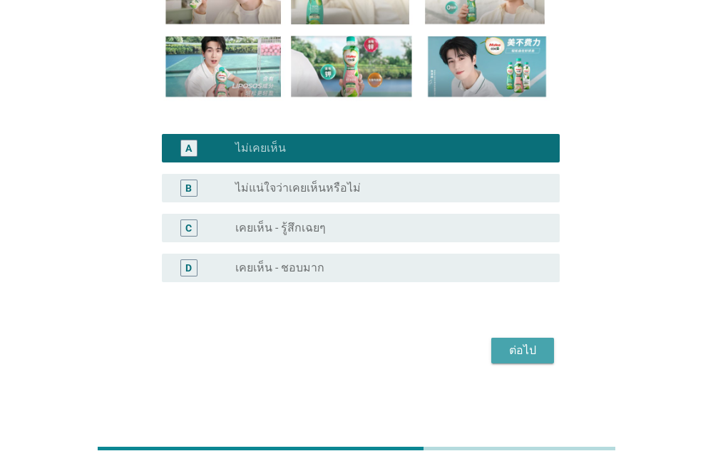
click at [512, 351] on div "ต่อไป" at bounding box center [523, 350] width 40 height 17
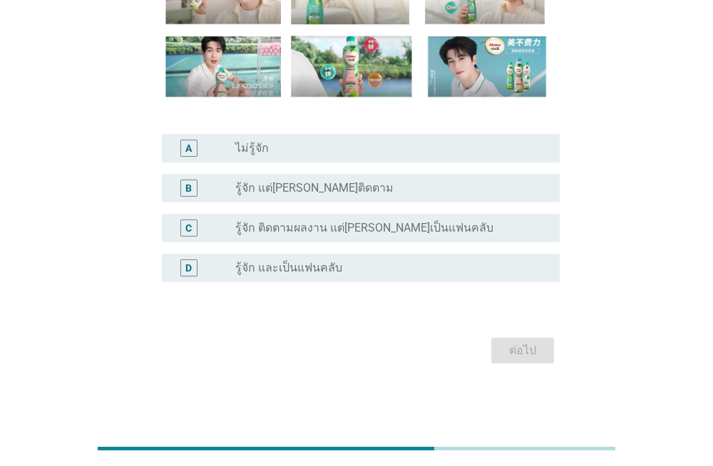
scroll to position [0, 0]
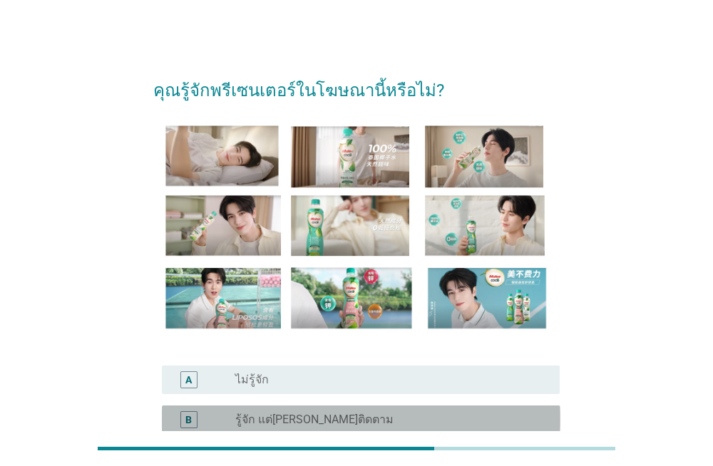
click at [290, 414] on label "รู้จัก แต่[PERSON_NAME]ติดตาม" at bounding box center [314, 420] width 158 height 14
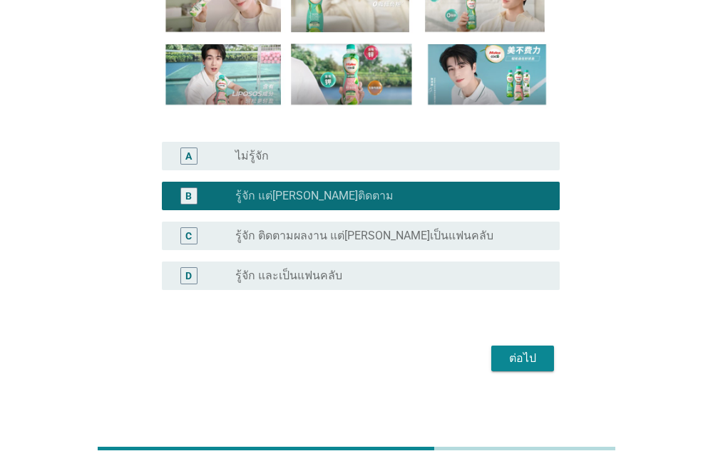
scroll to position [232, 0]
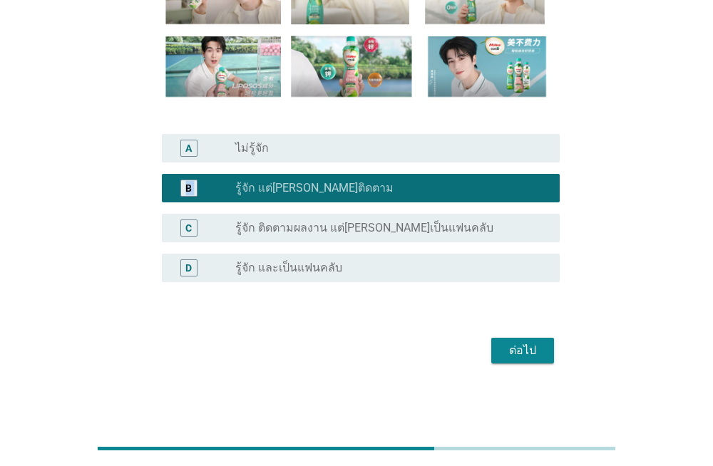
drag, startPoint x: 280, startPoint y: 173, endPoint x: 294, endPoint y: 153, distance: 24.5
click at [294, 153] on div "A radio_button_unchecked ไม่รู้จัก B radio_button_checked รู้จัก แต่[PERSON_NAM…" at bounding box center [356, 208] width 407 height 160
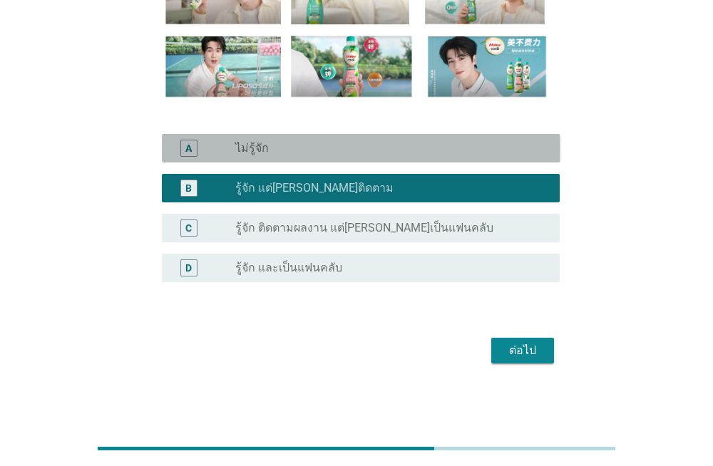
click at [294, 153] on div "radio_button_unchecked ไม่รู้จัก" at bounding box center [386, 148] width 302 height 14
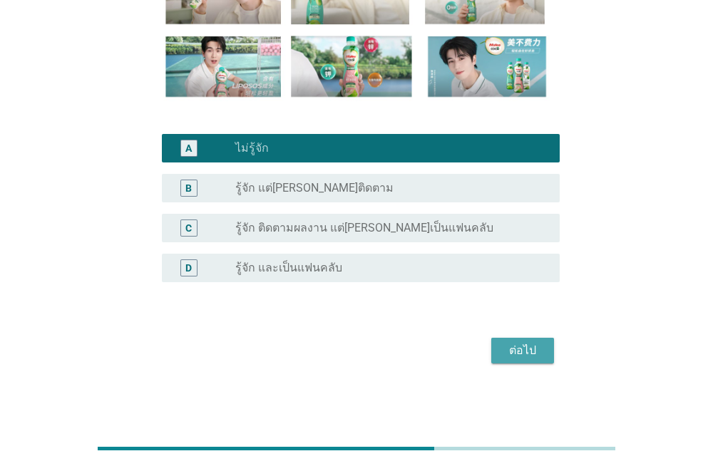
click at [514, 357] on div "ต่อไป" at bounding box center [523, 350] width 40 height 17
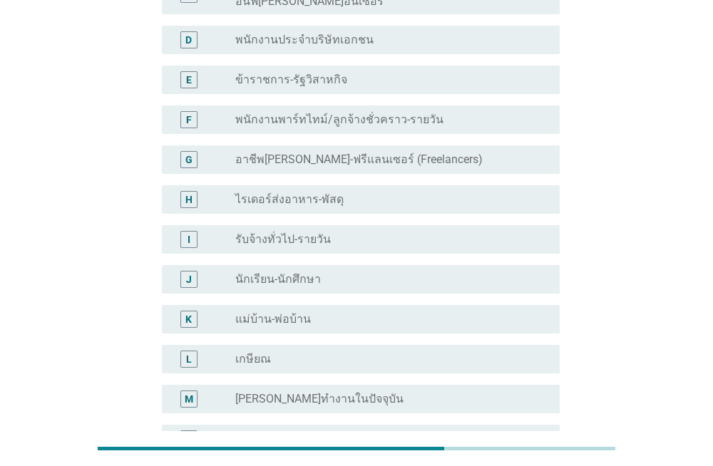
scroll to position [0, 0]
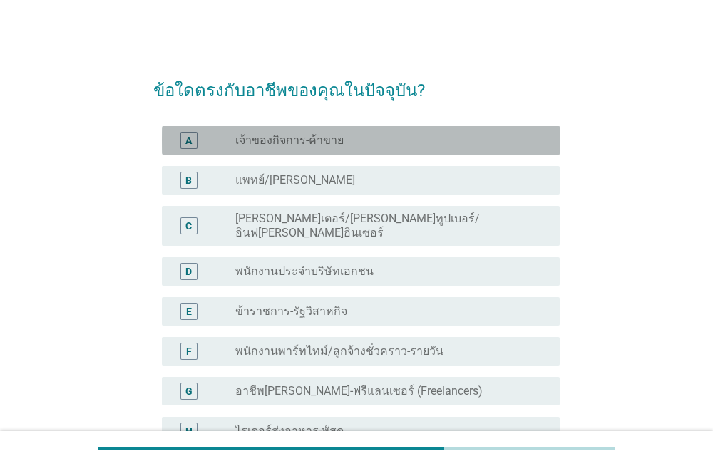
click at [310, 141] on label "เจ้าของกิจการ-ค้าขาย" at bounding box center [289, 140] width 108 height 14
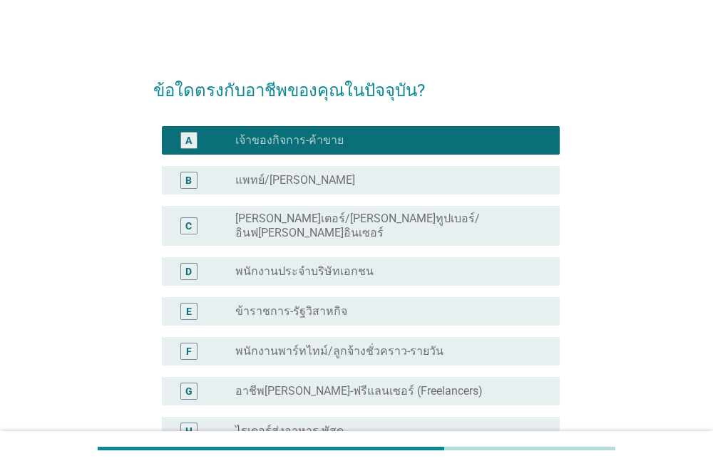
scroll to position [391, 0]
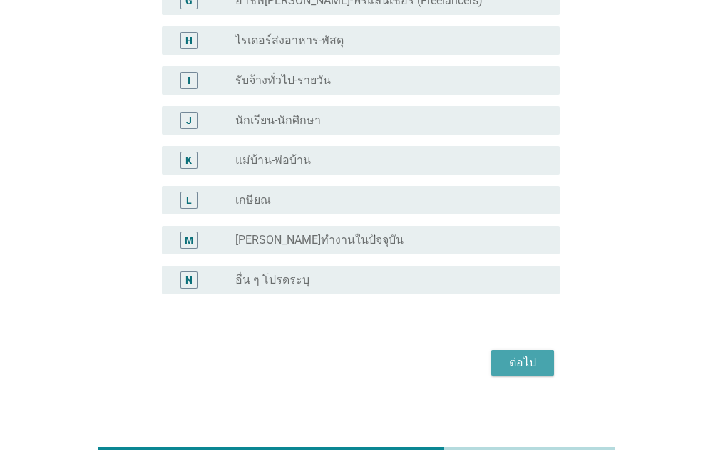
click at [534, 356] on div "ต่อไป" at bounding box center [523, 363] width 40 height 17
